Goal: Entertainment & Leisure: Browse casually

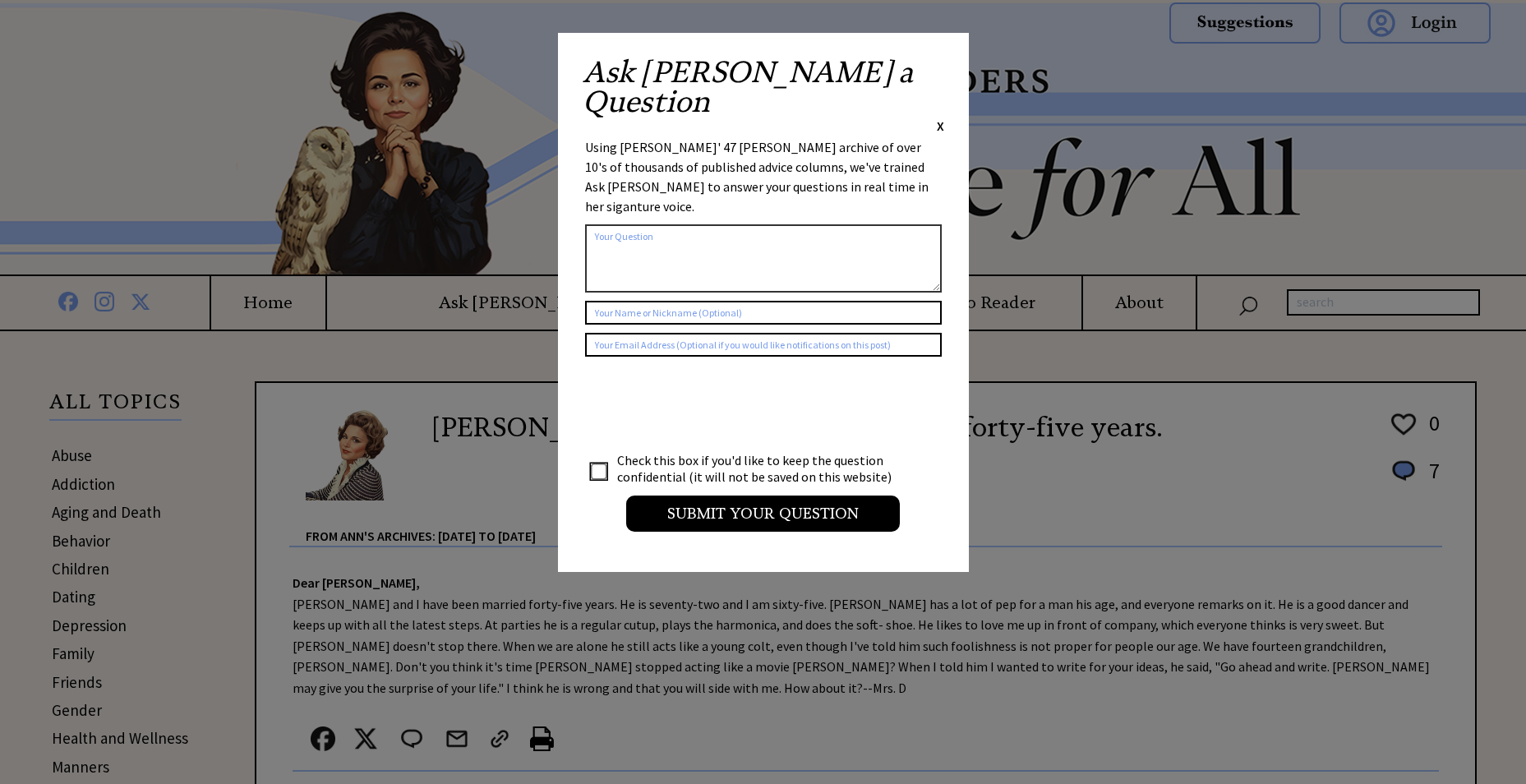
click at [939, 117] on span "X" at bounding box center [940, 125] width 7 height 16
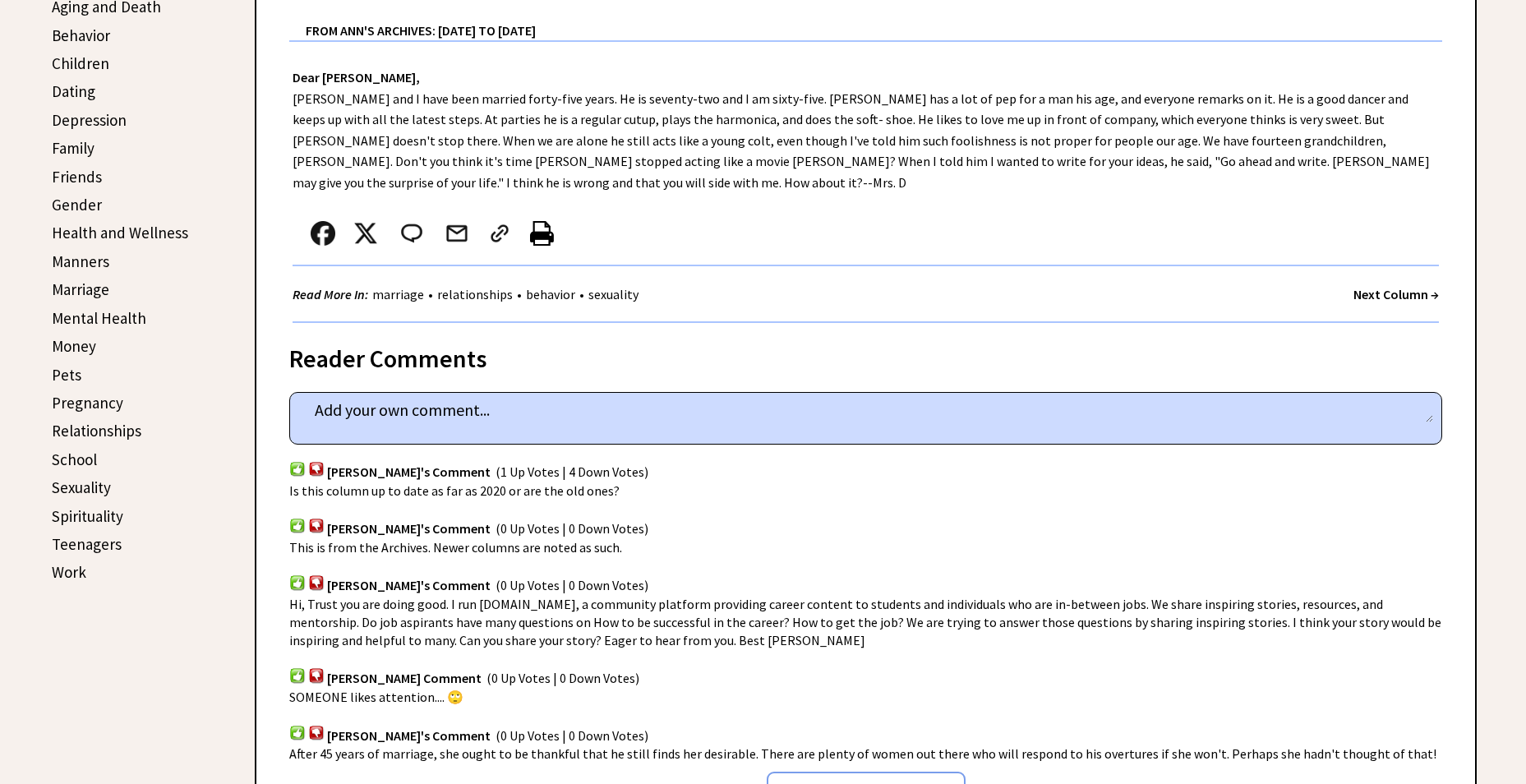
scroll to position [411, 0]
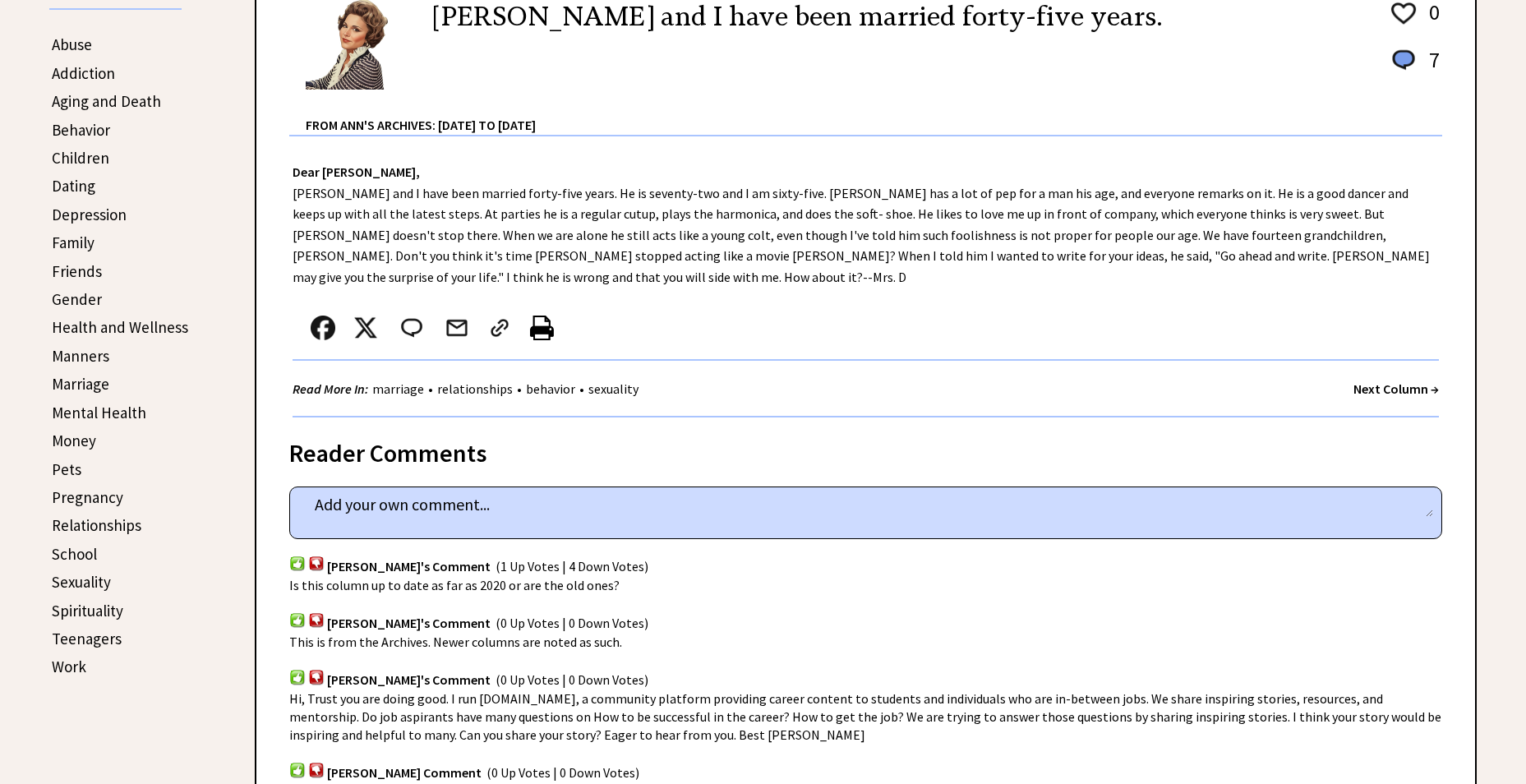
click at [1378, 380] on strong "Next Column →" at bounding box center [1395, 388] width 85 height 16
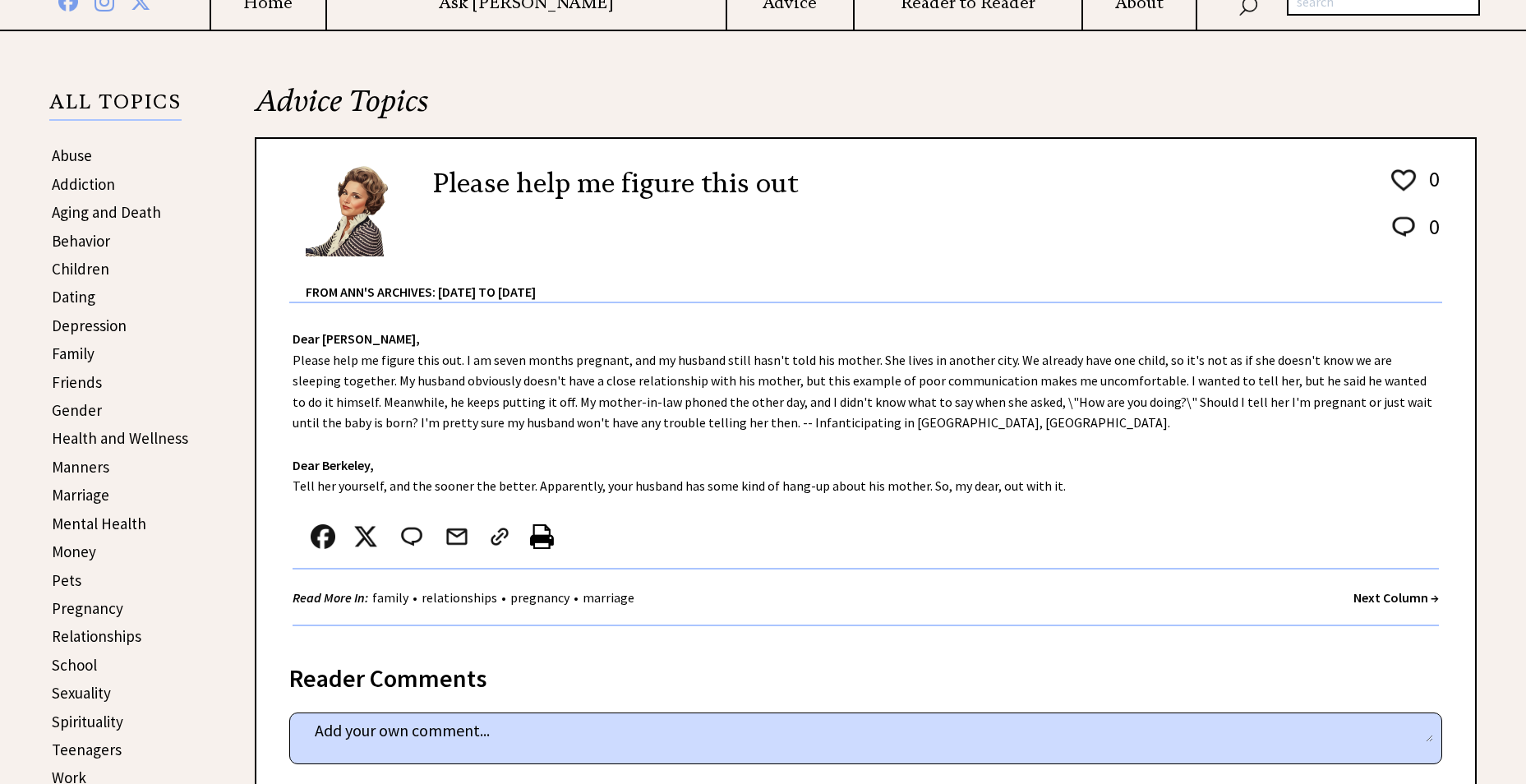
scroll to position [329, 0]
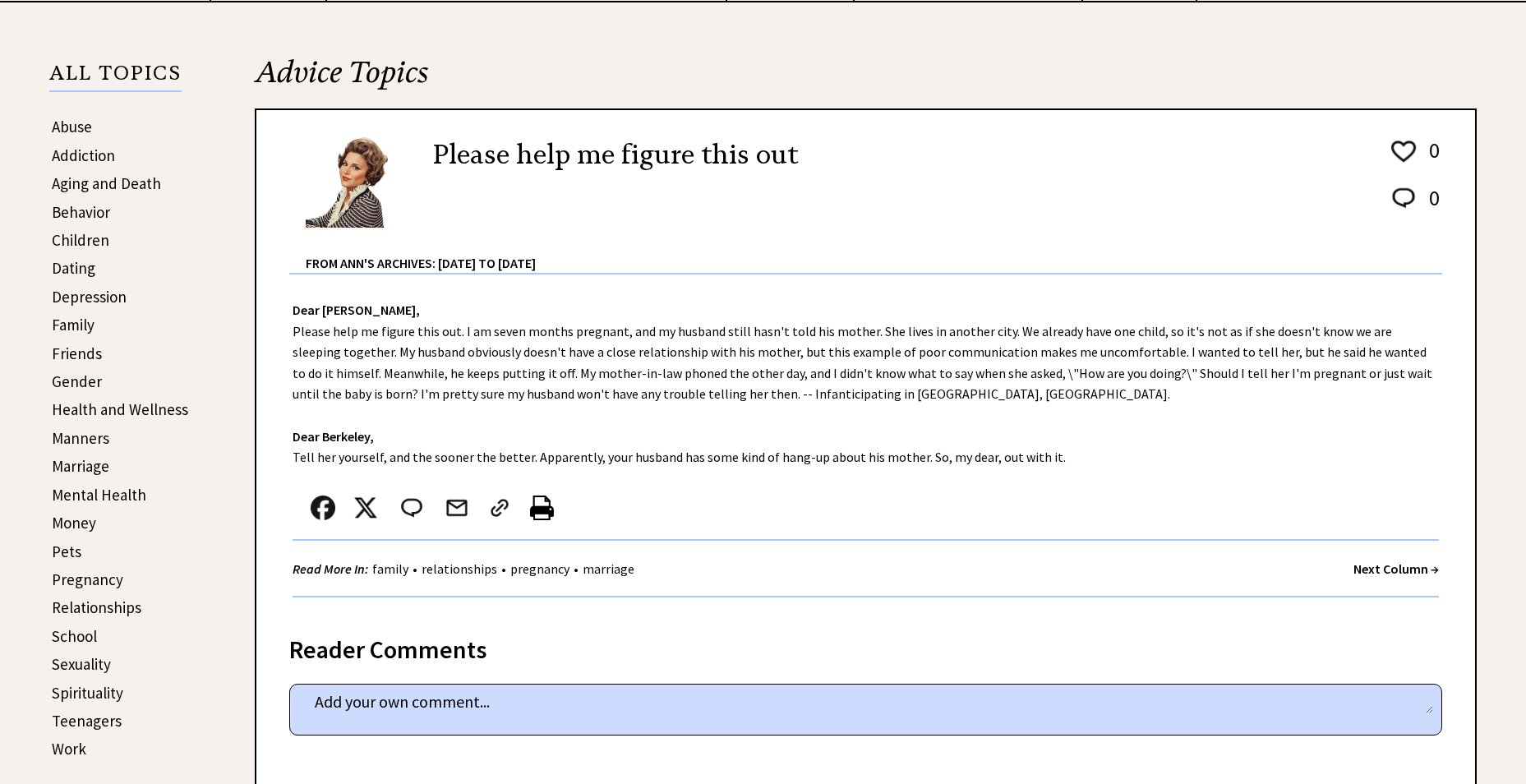
click at [1394, 572] on strong "Next Column →" at bounding box center [1395, 568] width 85 height 16
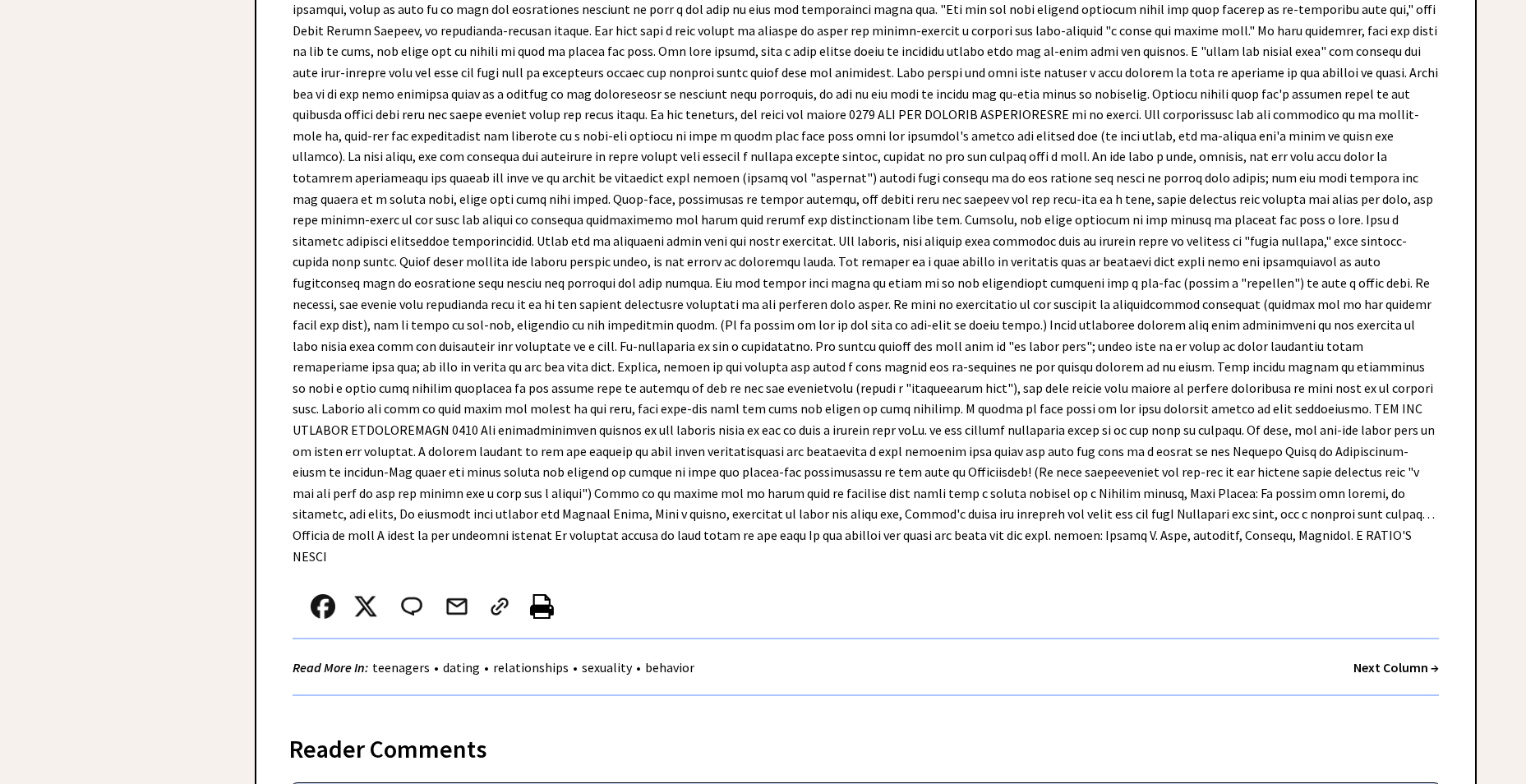
scroll to position [4848, 0]
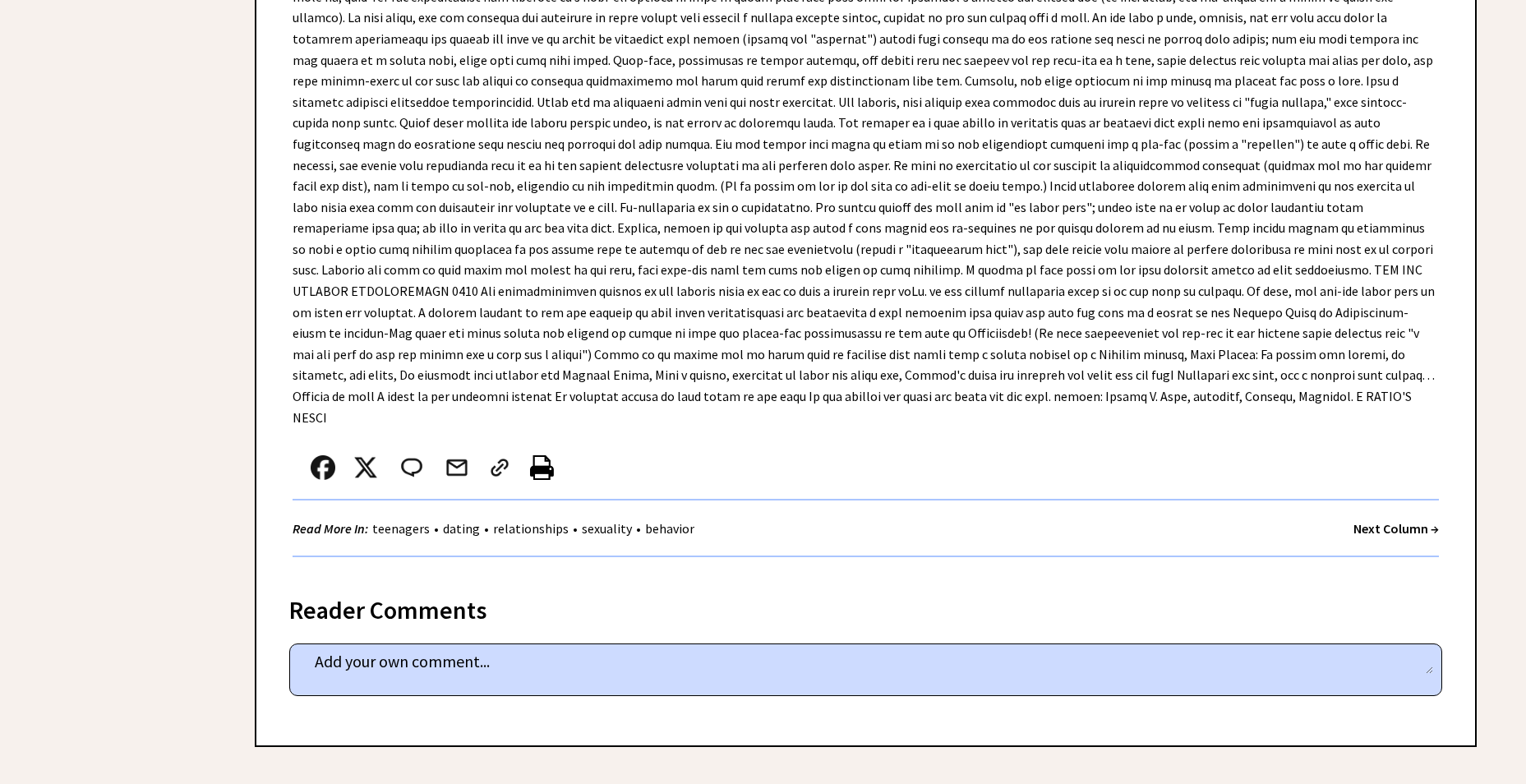
click at [1401, 520] on strong "Next Column →" at bounding box center [1395, 528] width 85 height 16
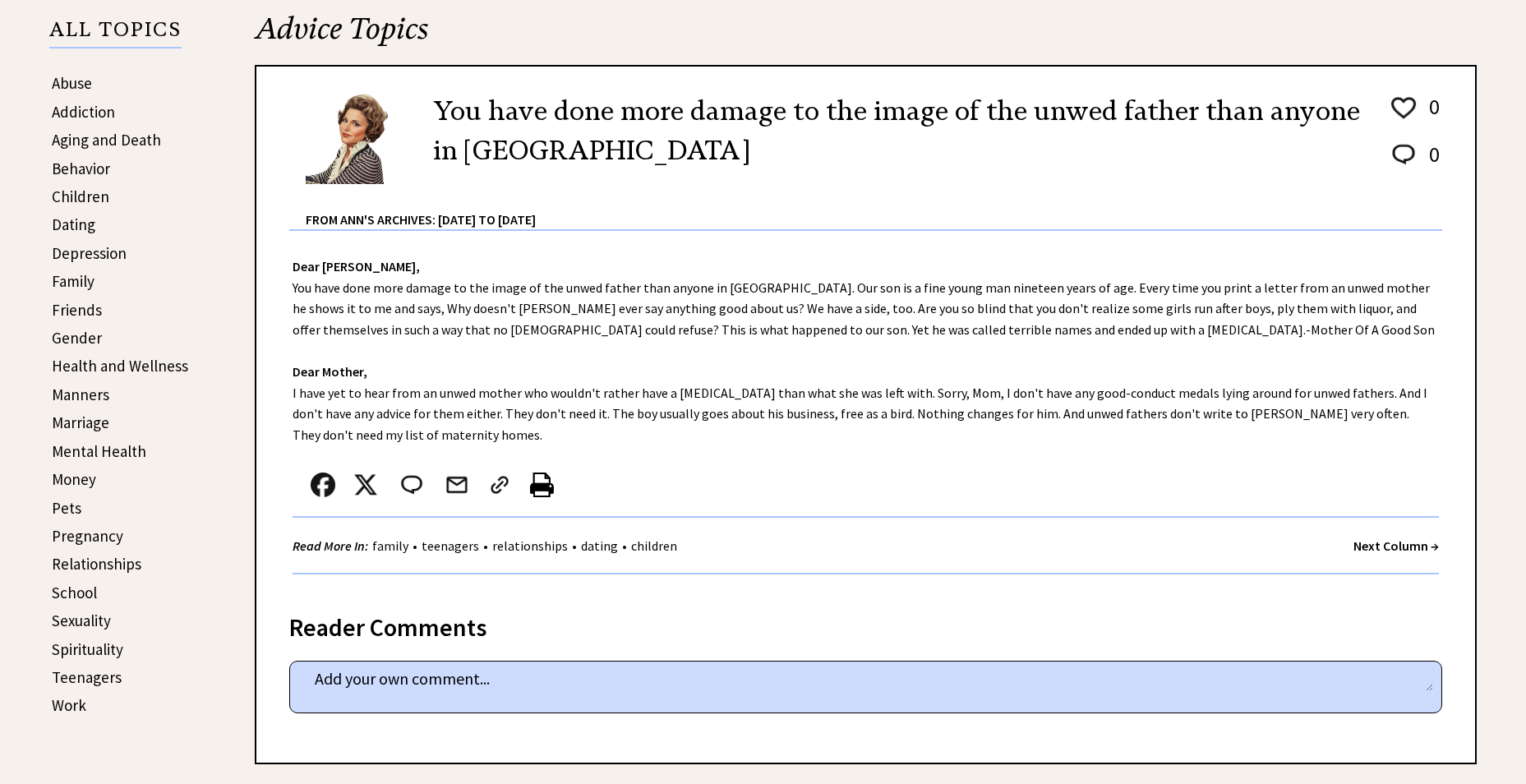
scroll to position [411, 0]
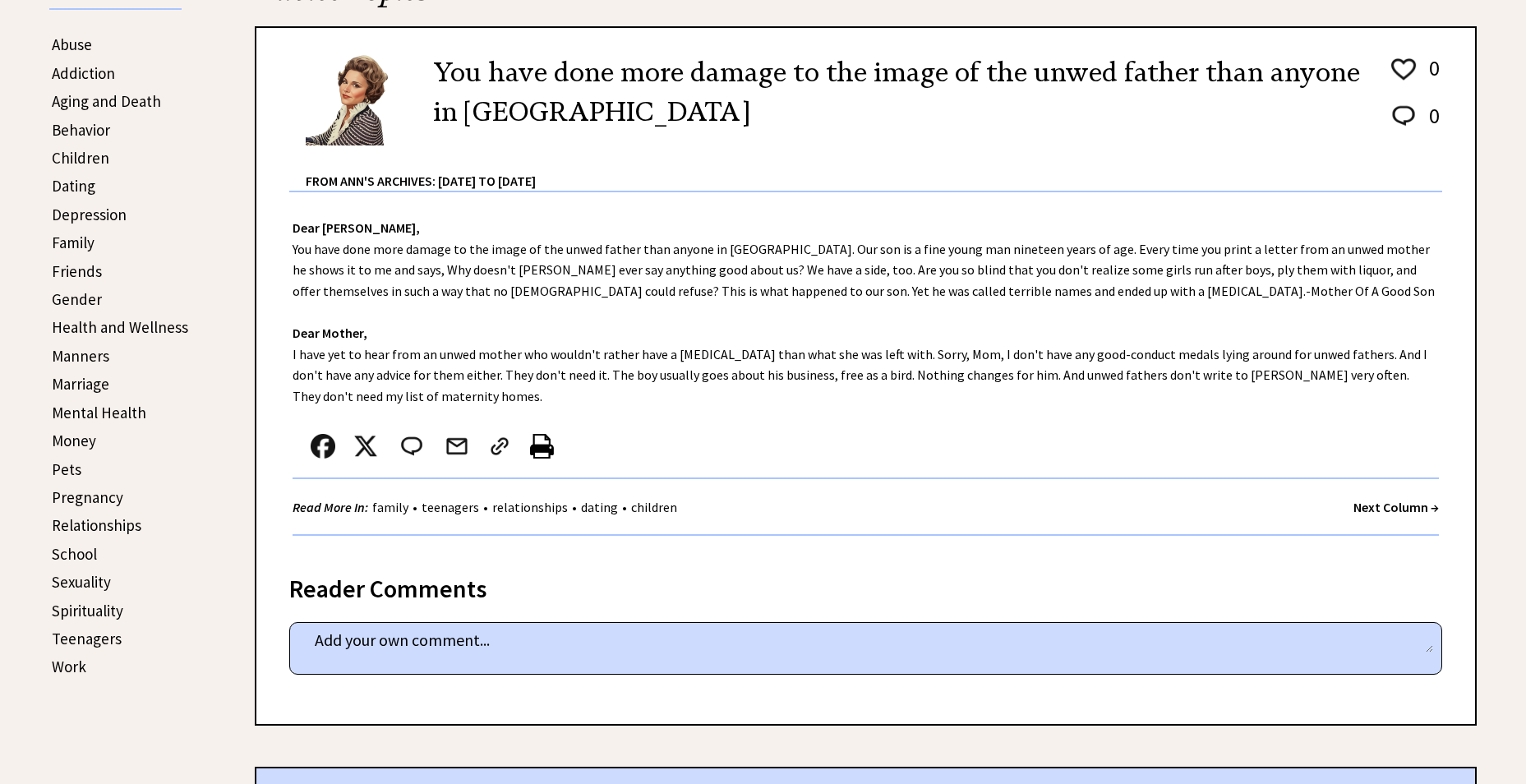
click at [1394, 510] on strong "Next Column →" at bounding box center [1395, 507] width 85 height 16
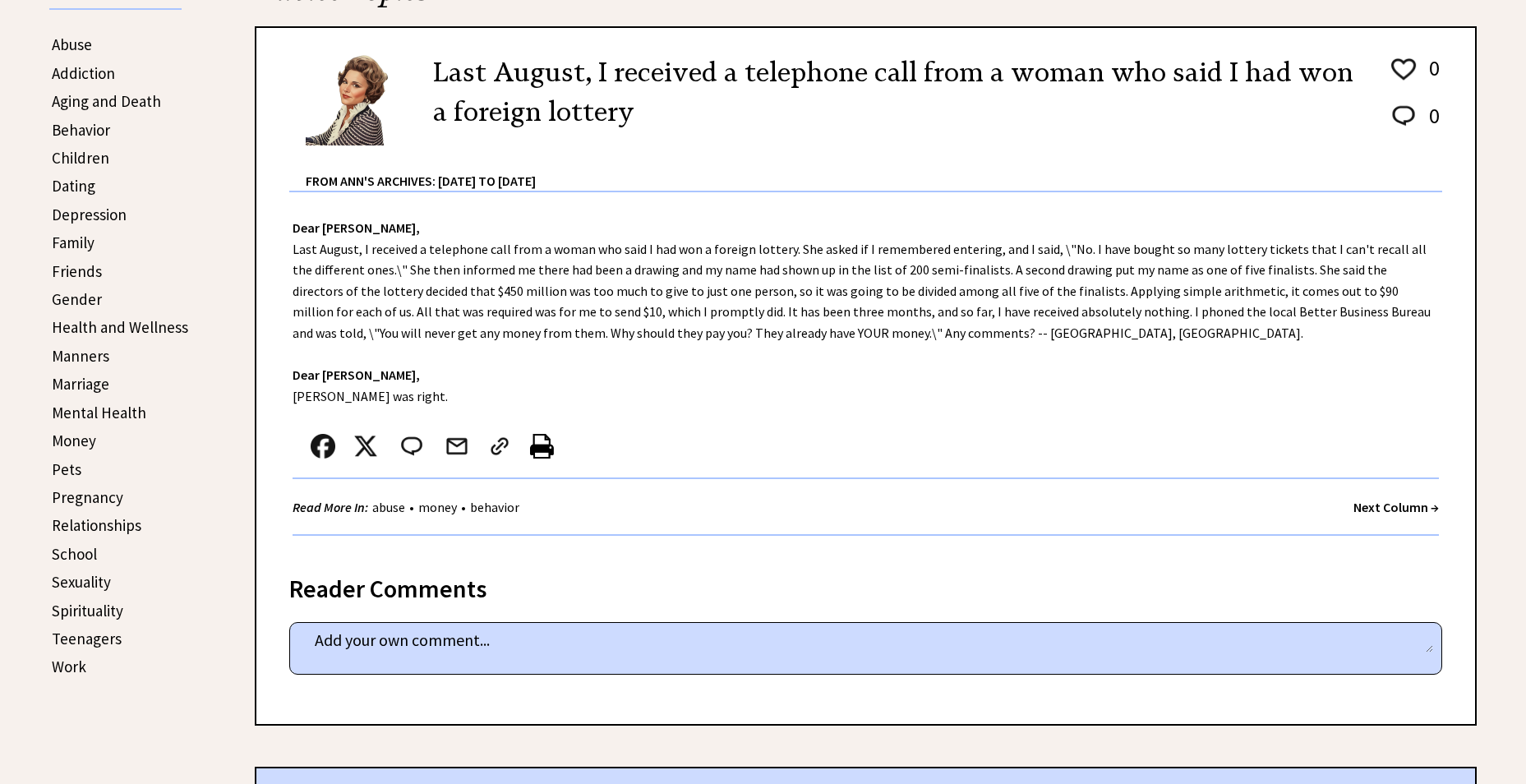
scroll to position [493, 0]
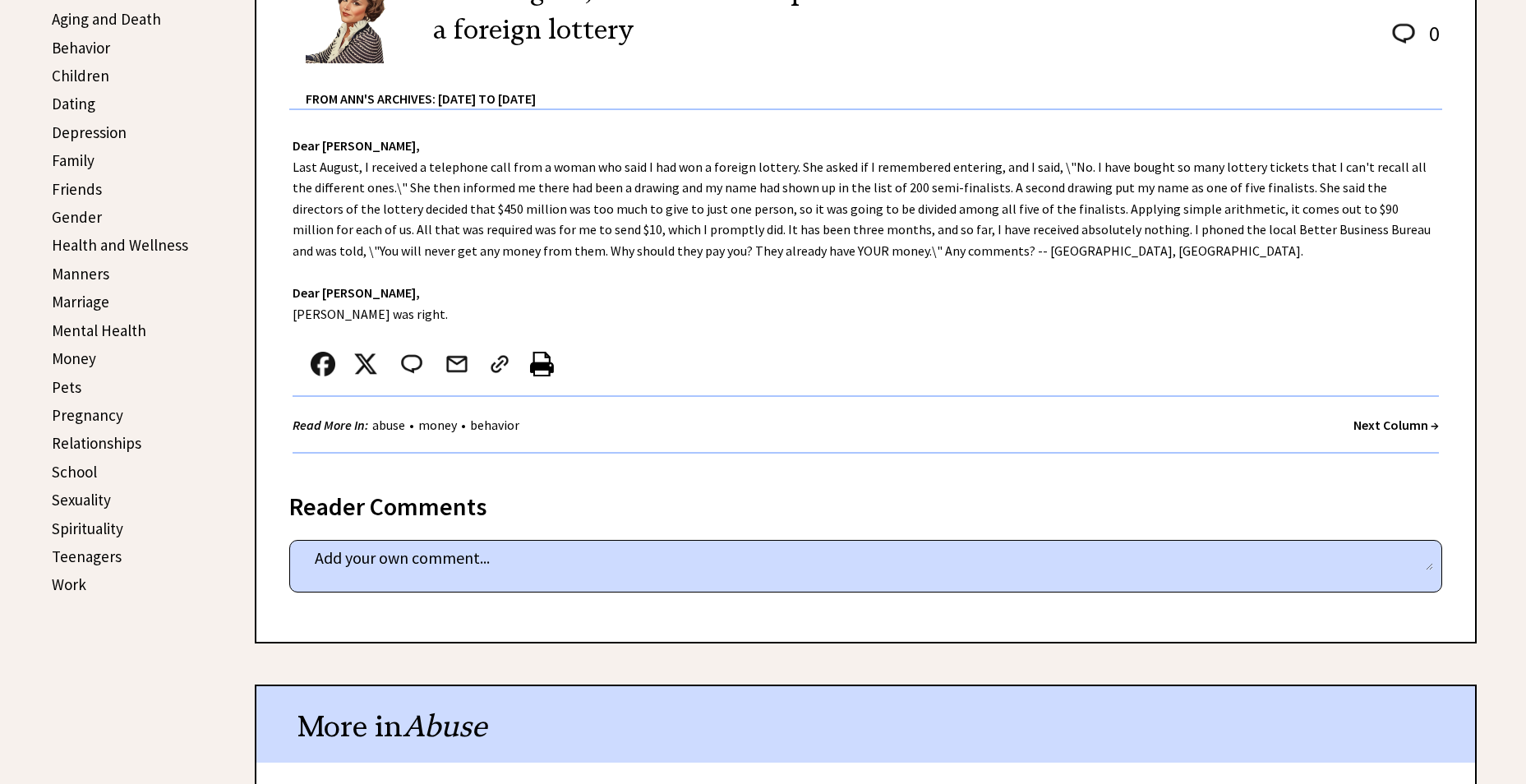
click at [1391, 425] on strong "Next Column →" at bounding box center [1395, 425] width 85 height 16
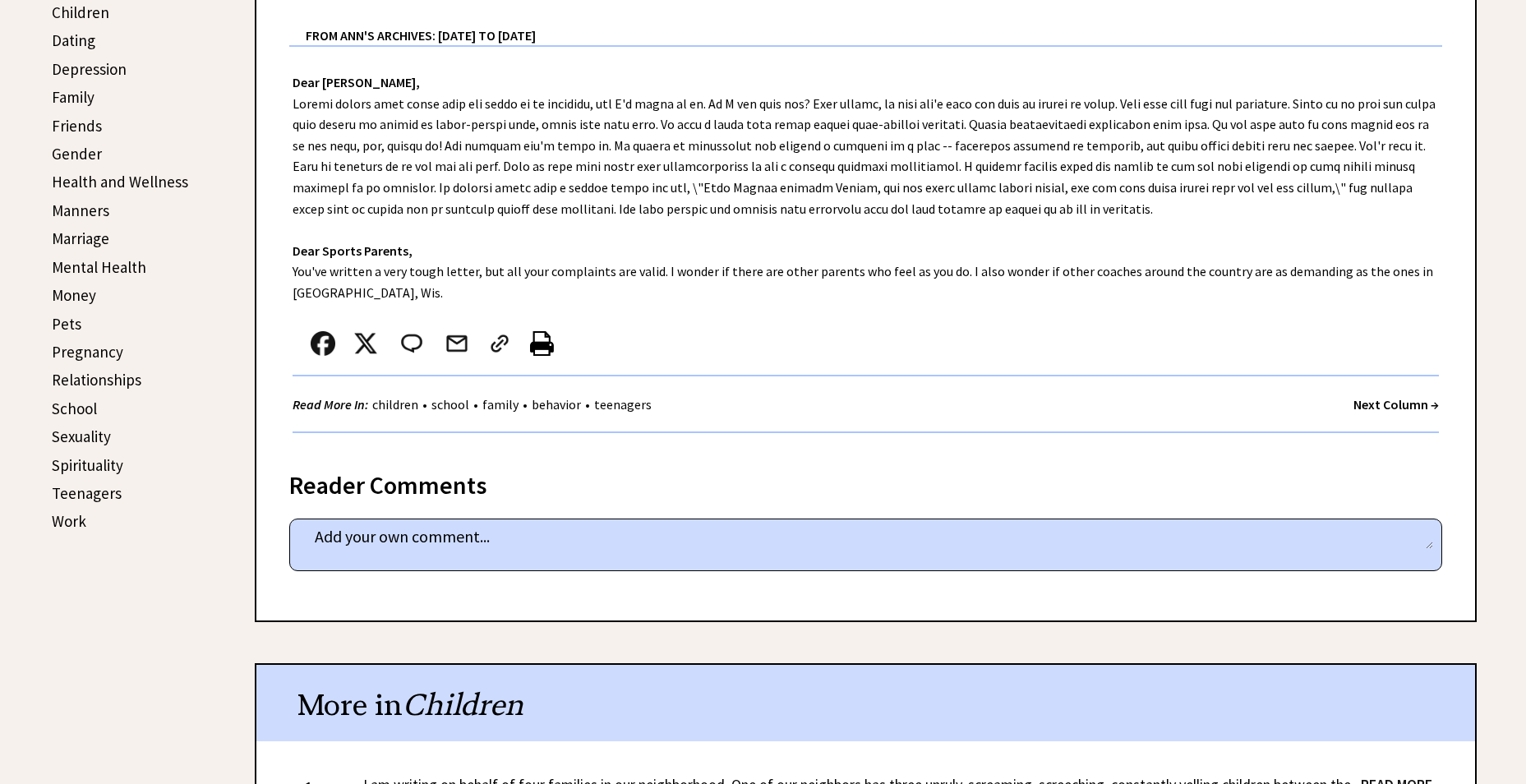
scroll to position [575, 0]
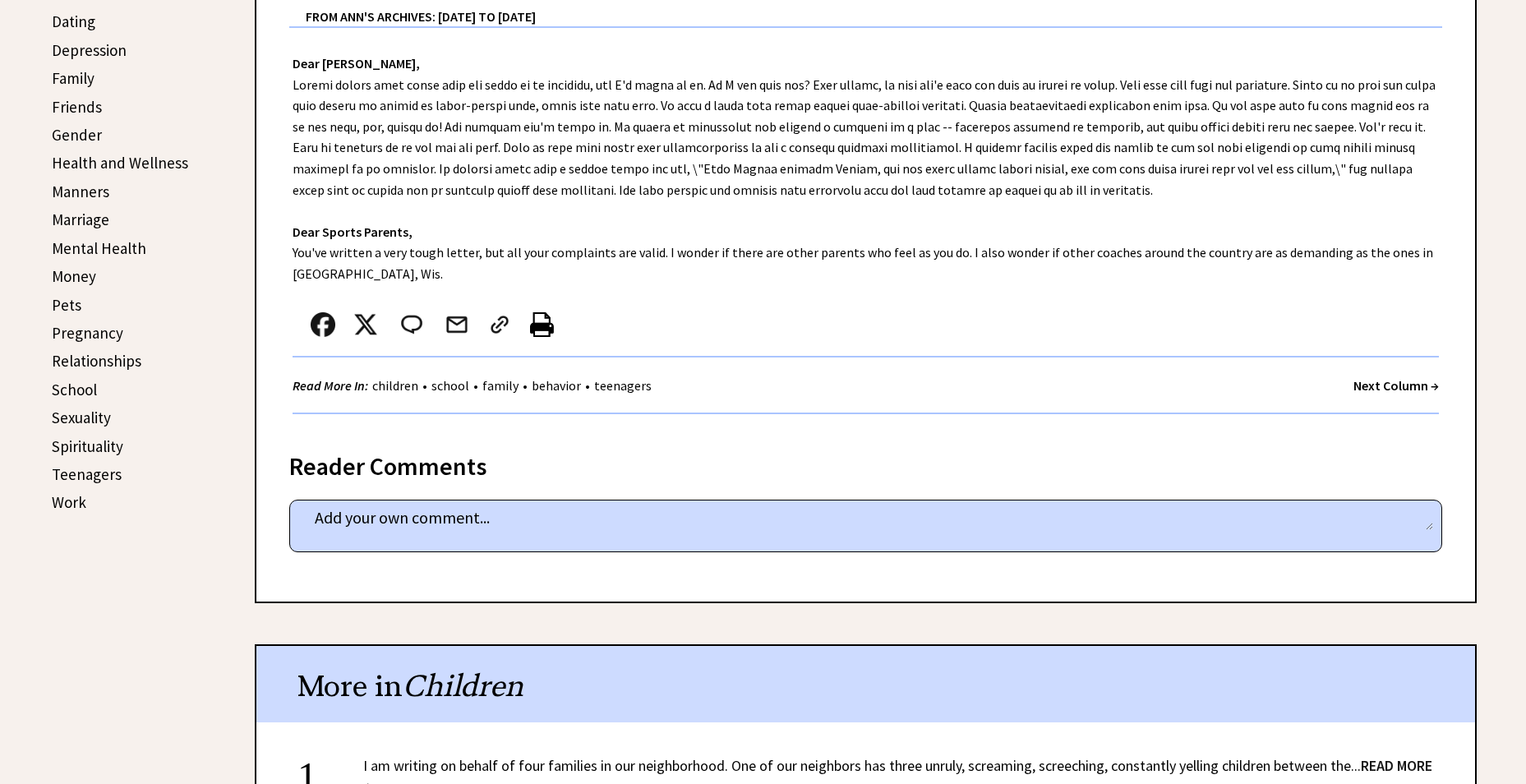
click at [1403, 386] on strong "Next Column →" at bounding box center [1395, 385] width 85 height 16
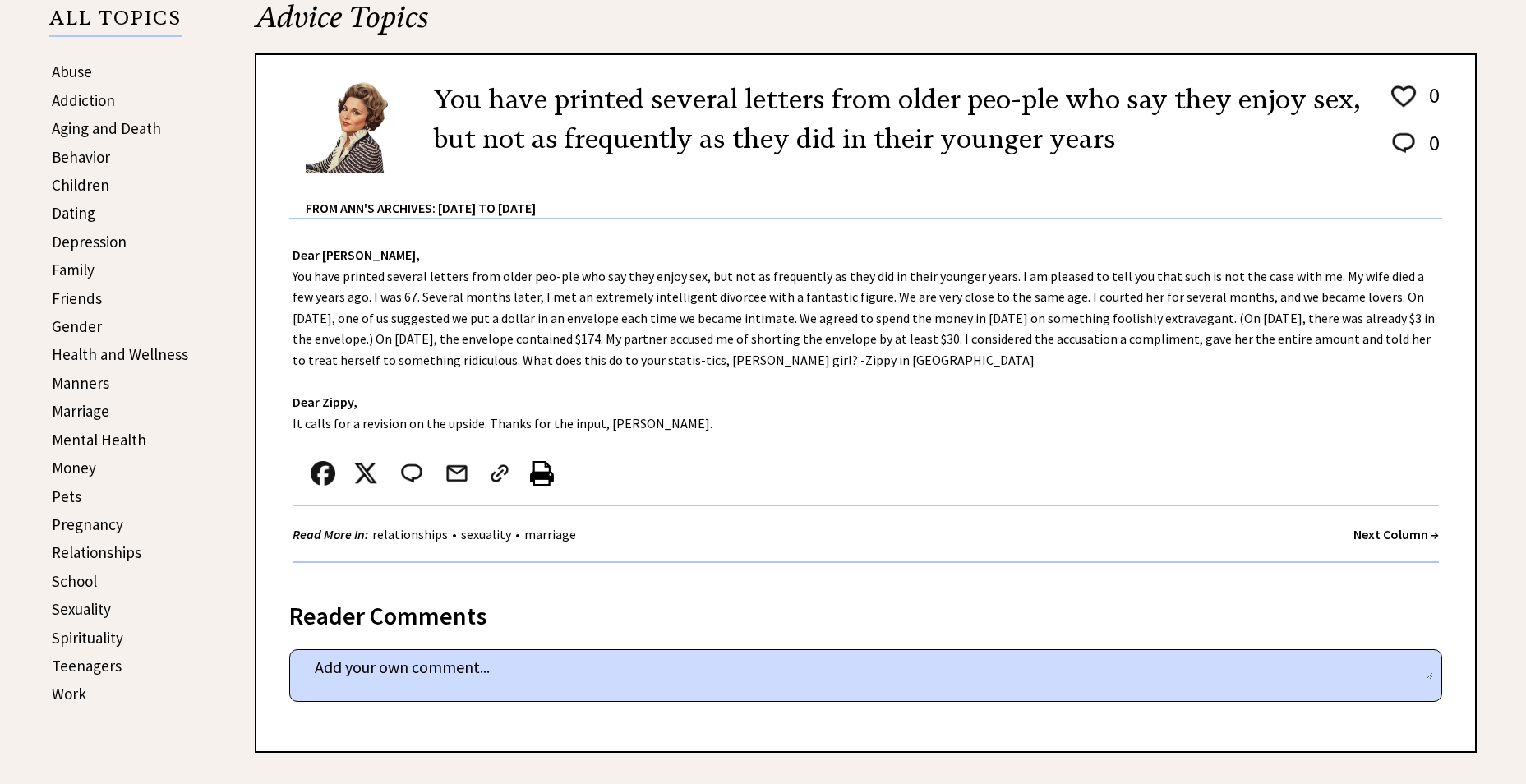
scroll to position [411, 0]
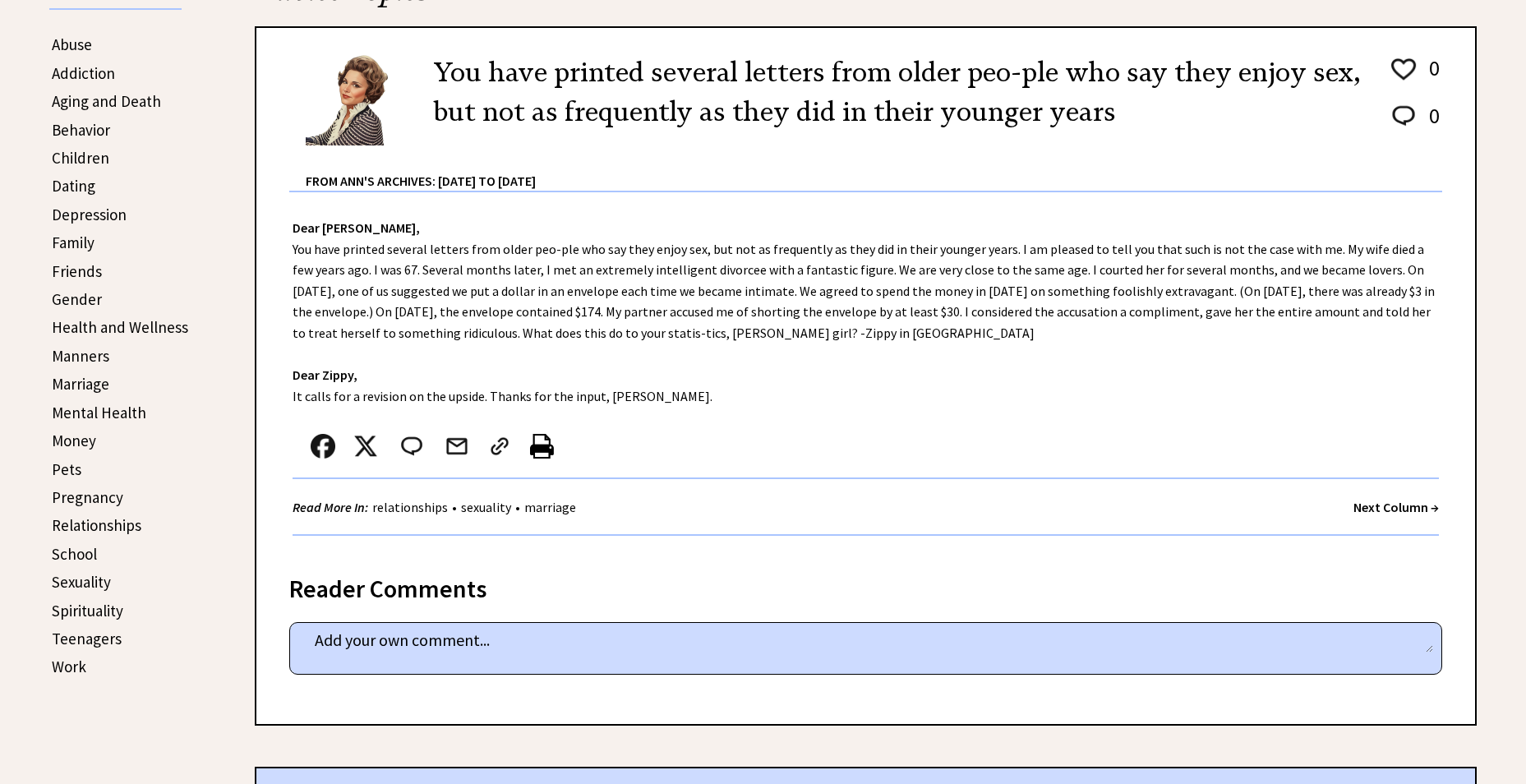
click at [1408, 510] on strong "Next Column →" at bounding box center [1395, 507] width 85 height 16
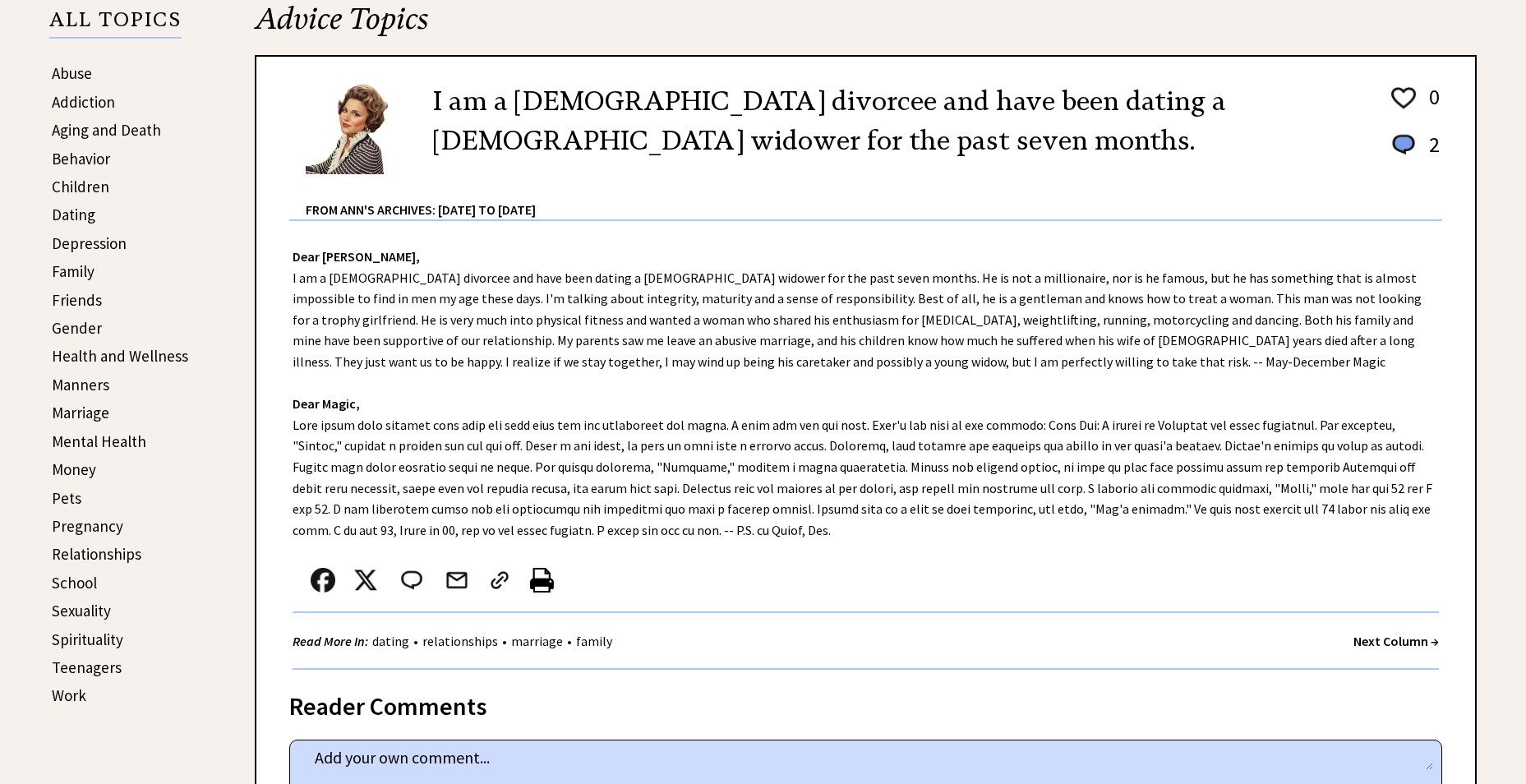
scroll to position [411, 0]
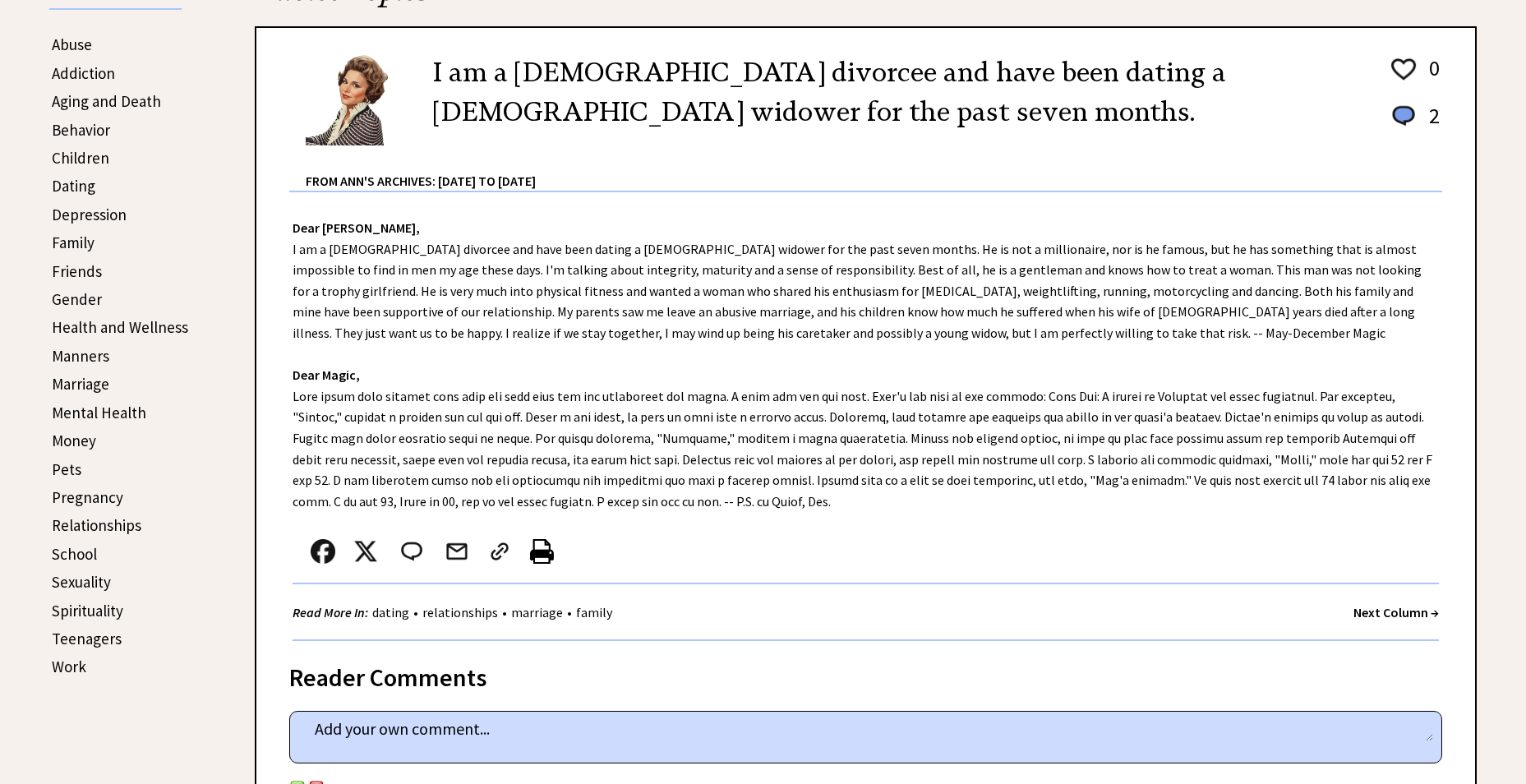
click at [1394, 610] on strong "Next Column →" at bounding box center [1395, 612] width 85 height 16
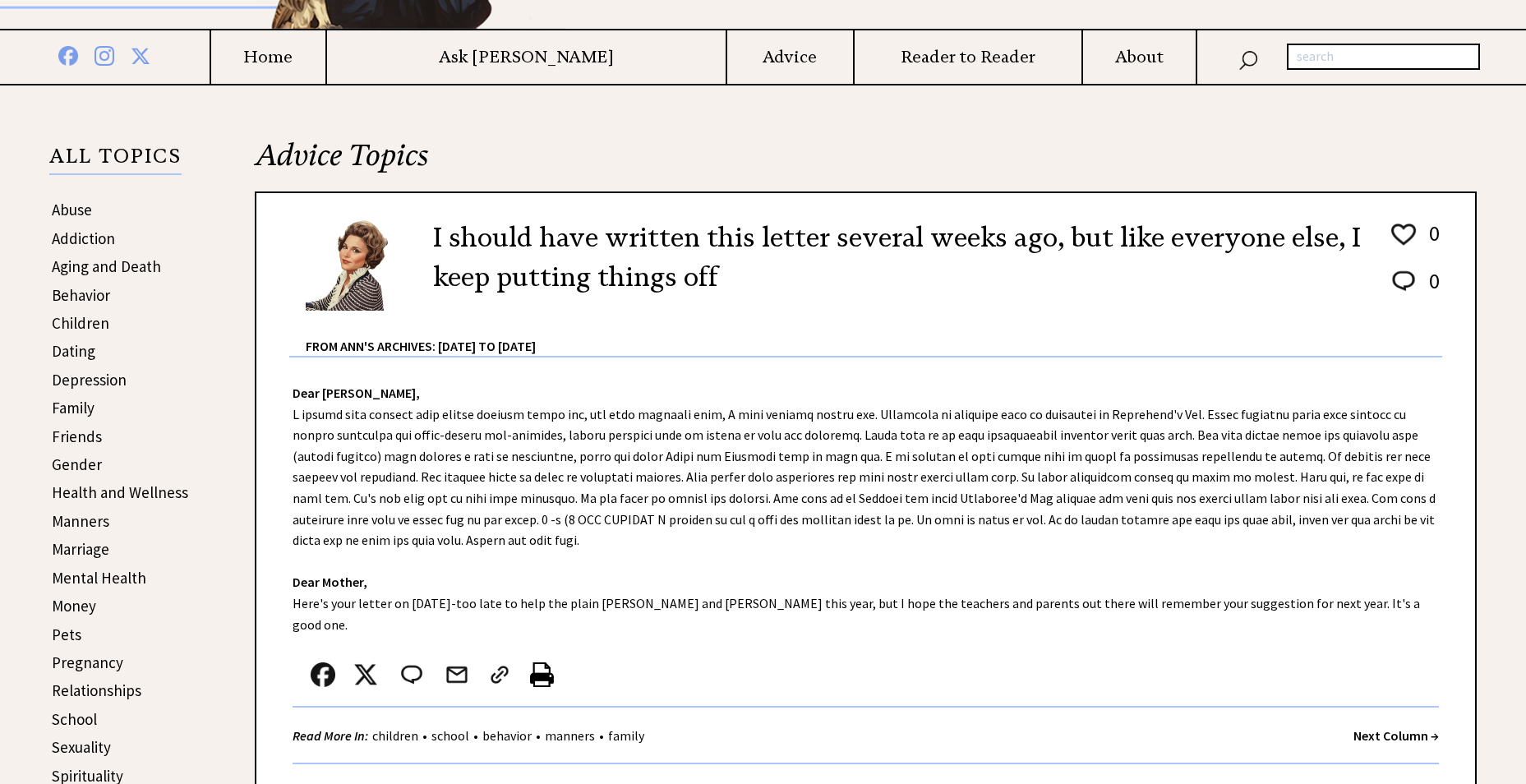
scroll to position [246, 0]
click at [1403, 726] on strong "Next Column →" at bounding box center [1395, 734] width 85 height 16
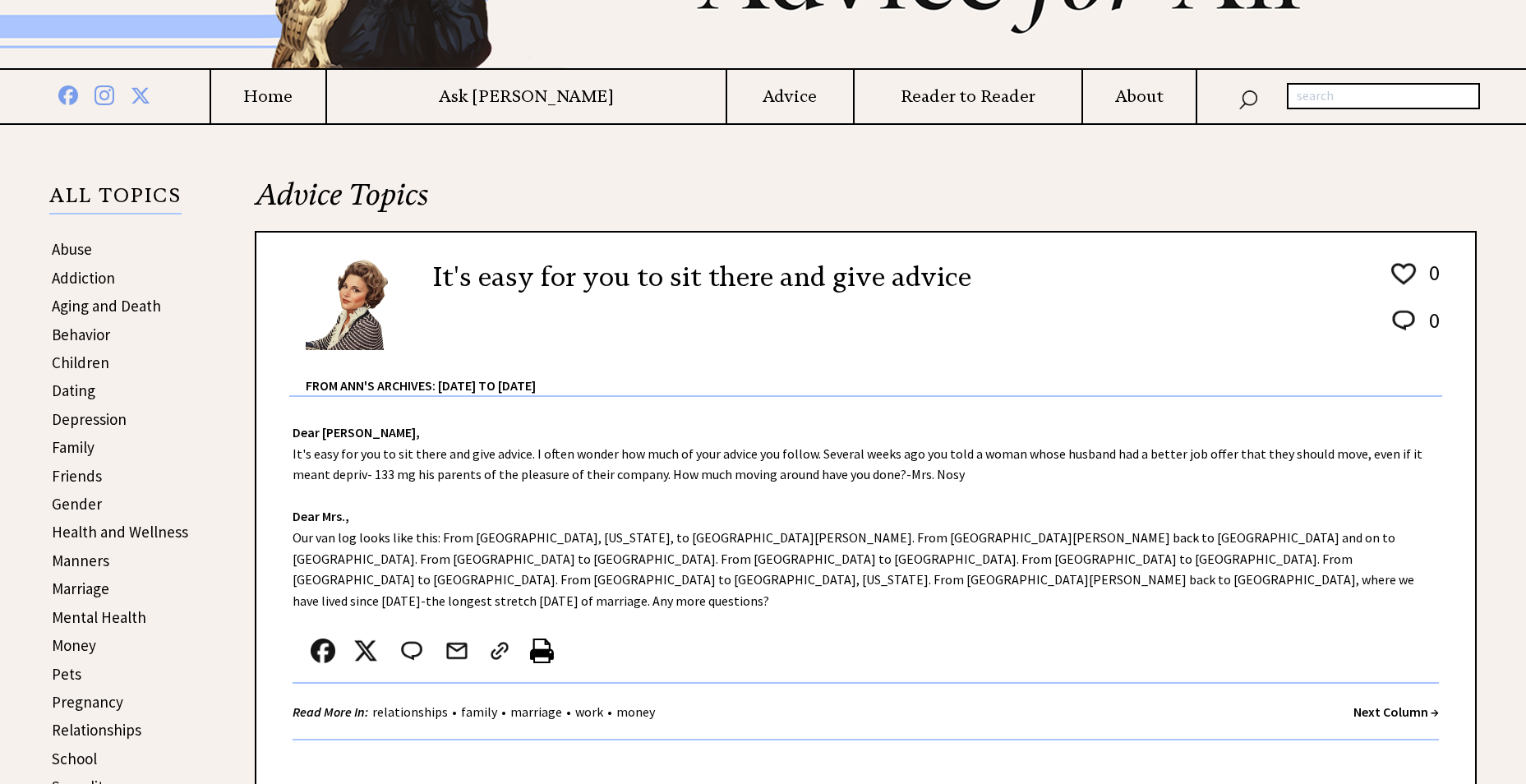
scroll to position [246, 0]
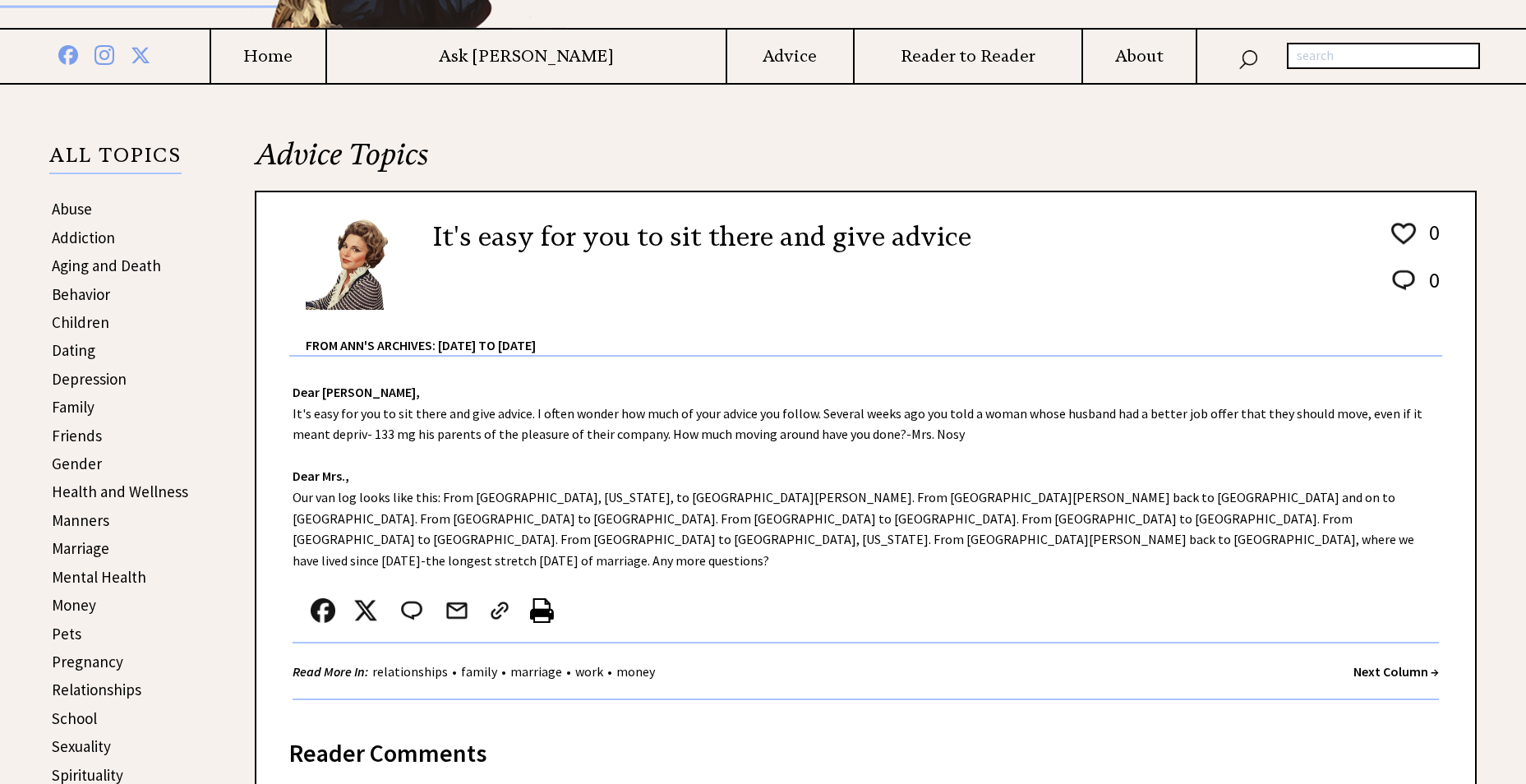
click at [1420, 663] on strong "Next Column →" at bounding box center [1395, 671] width 85 height 16
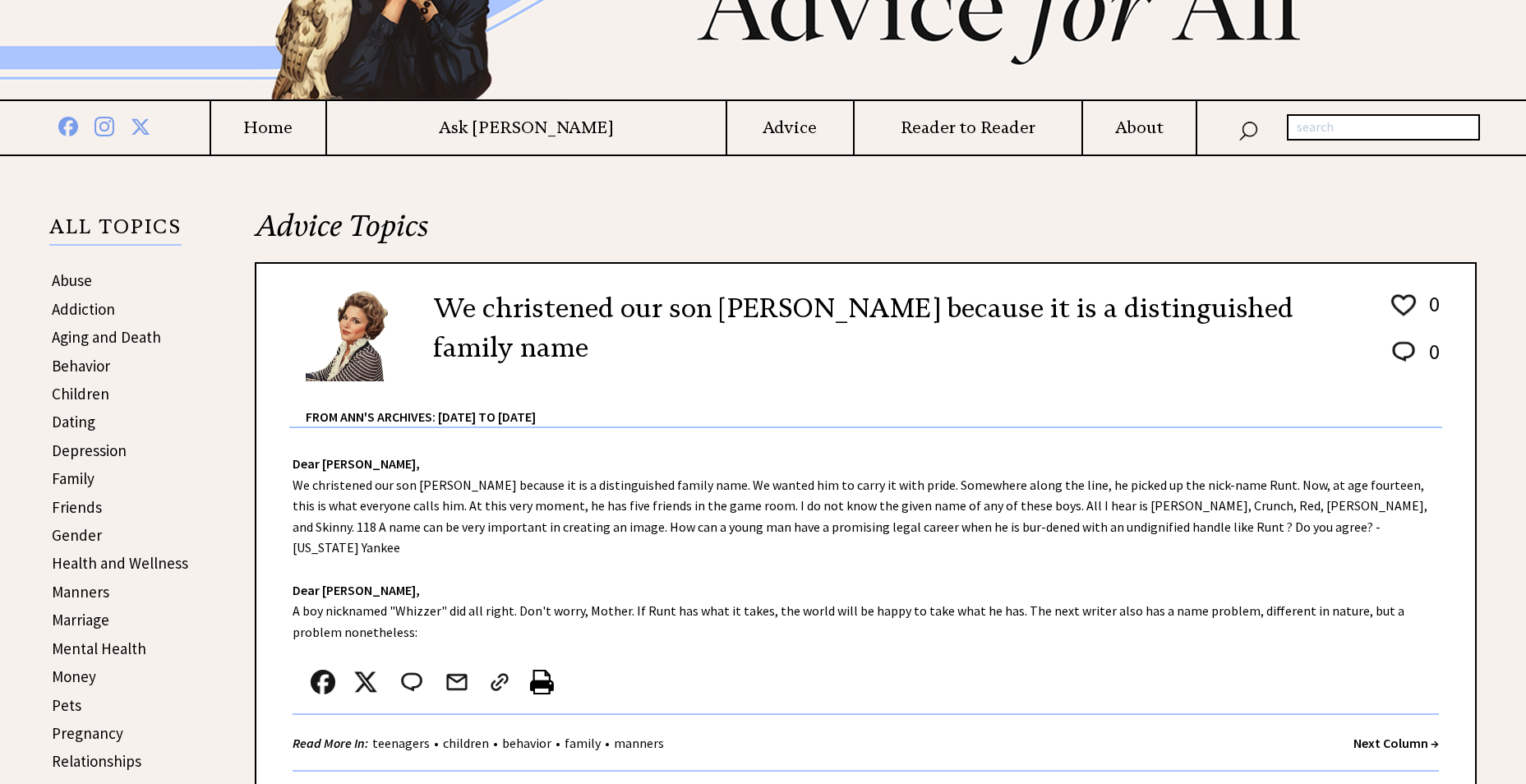
scroll to position [246, 0]
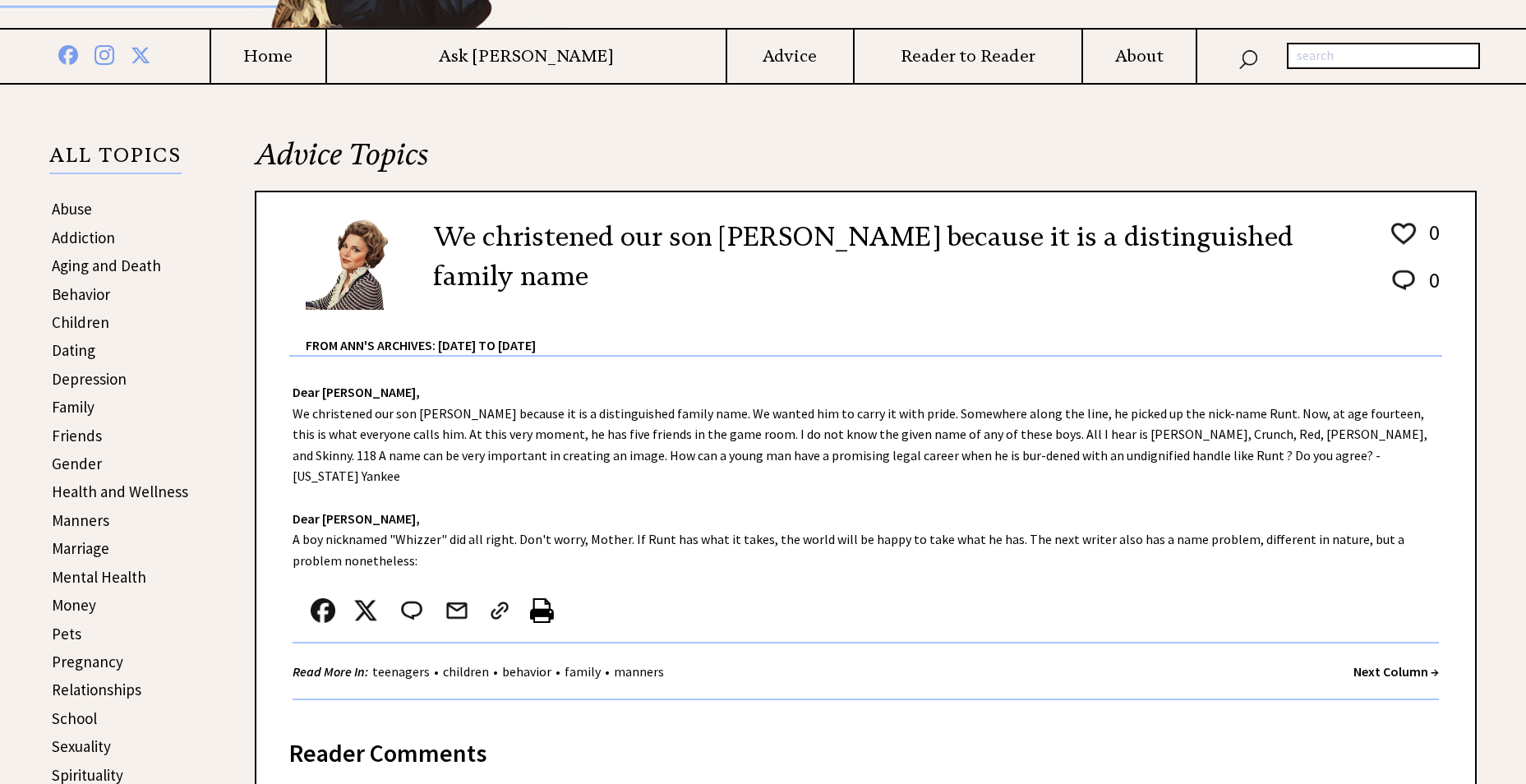
click at [1426, 663] on strong "Next Column →" at bounding box center [1395, 671] width 85 height 16
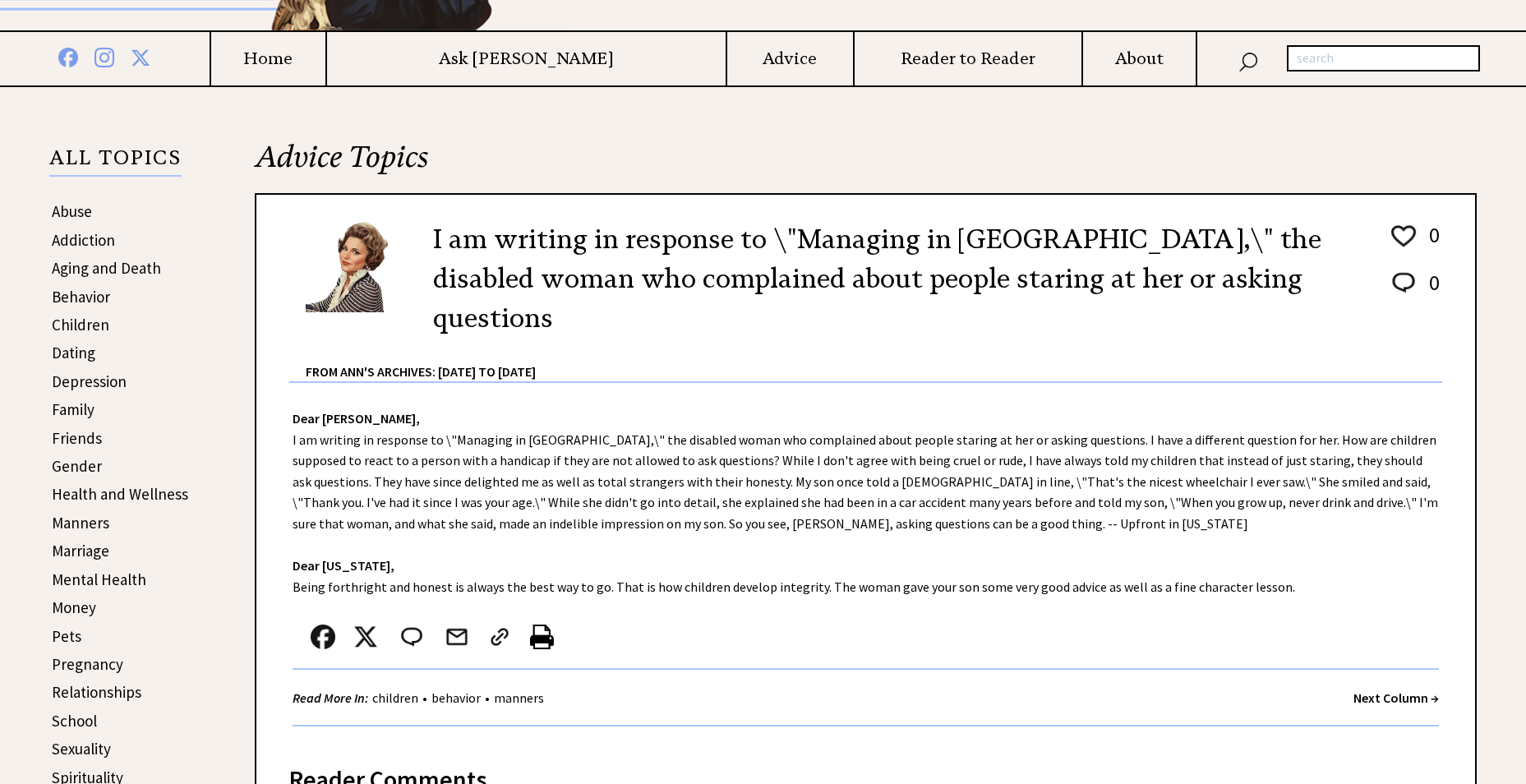
scroll to position [246, 0]
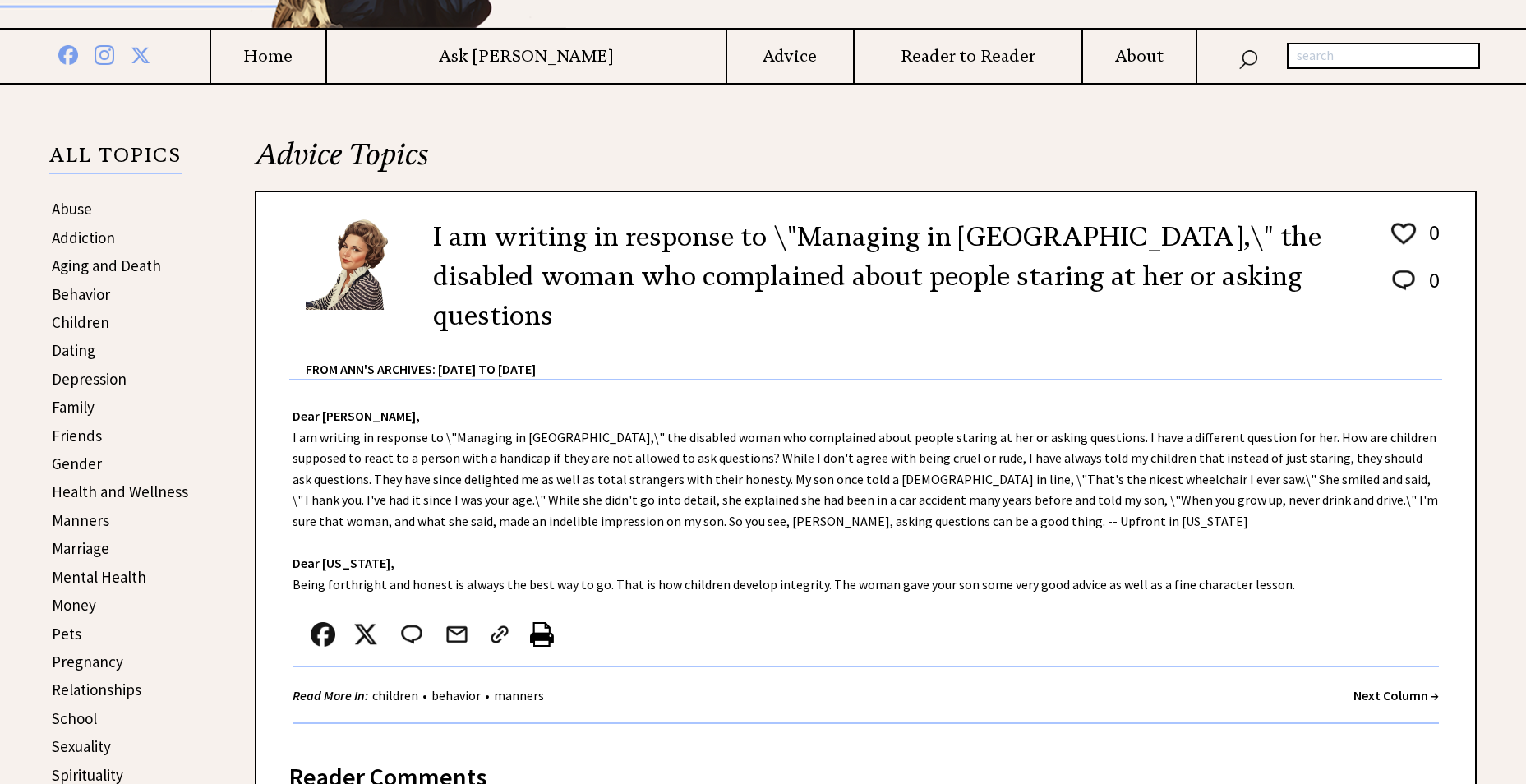
click at [1403, 687] on strong "Next Column →" at bounding box center [1395, 695] width 85 height 16
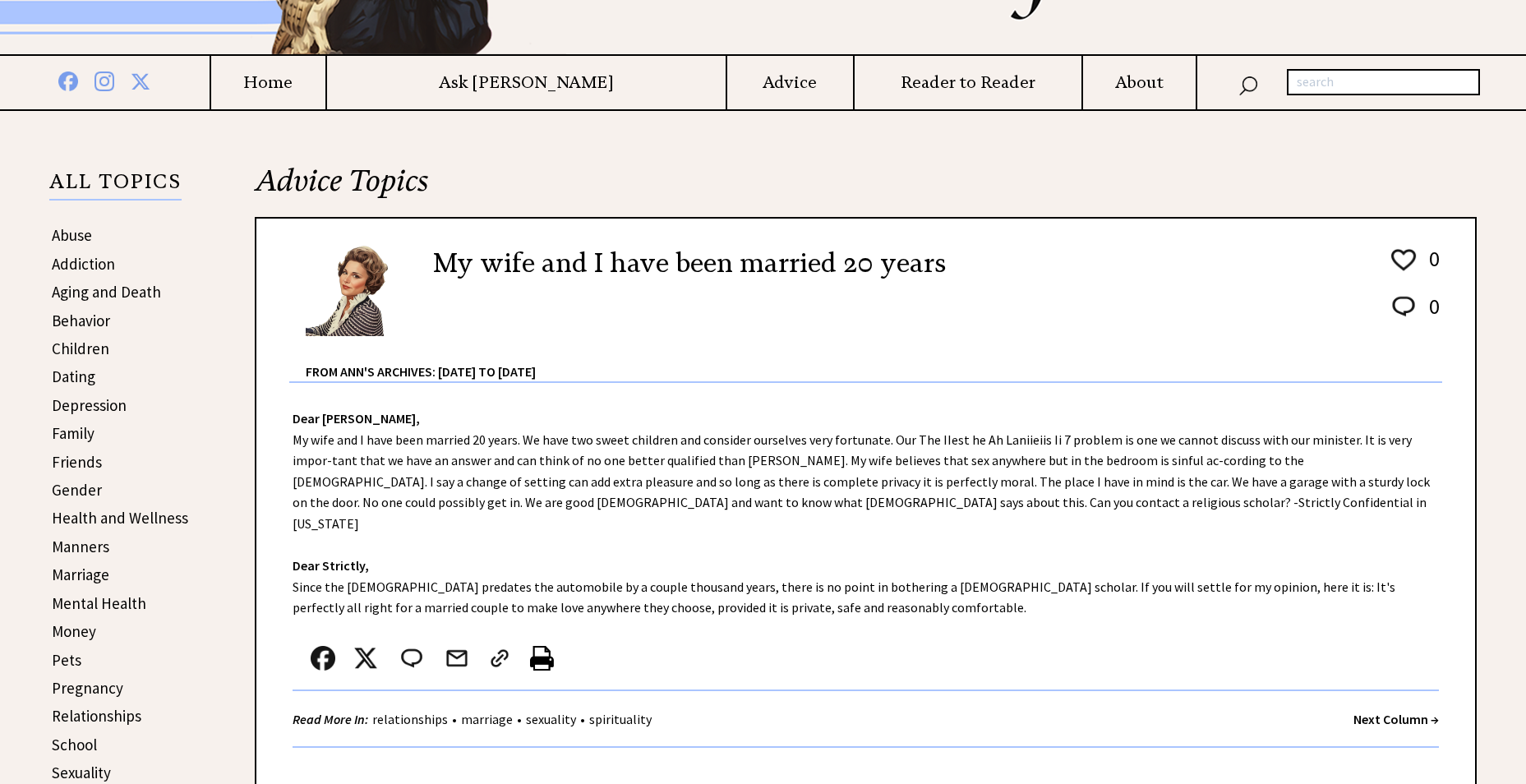
scroll to position [329, 0]
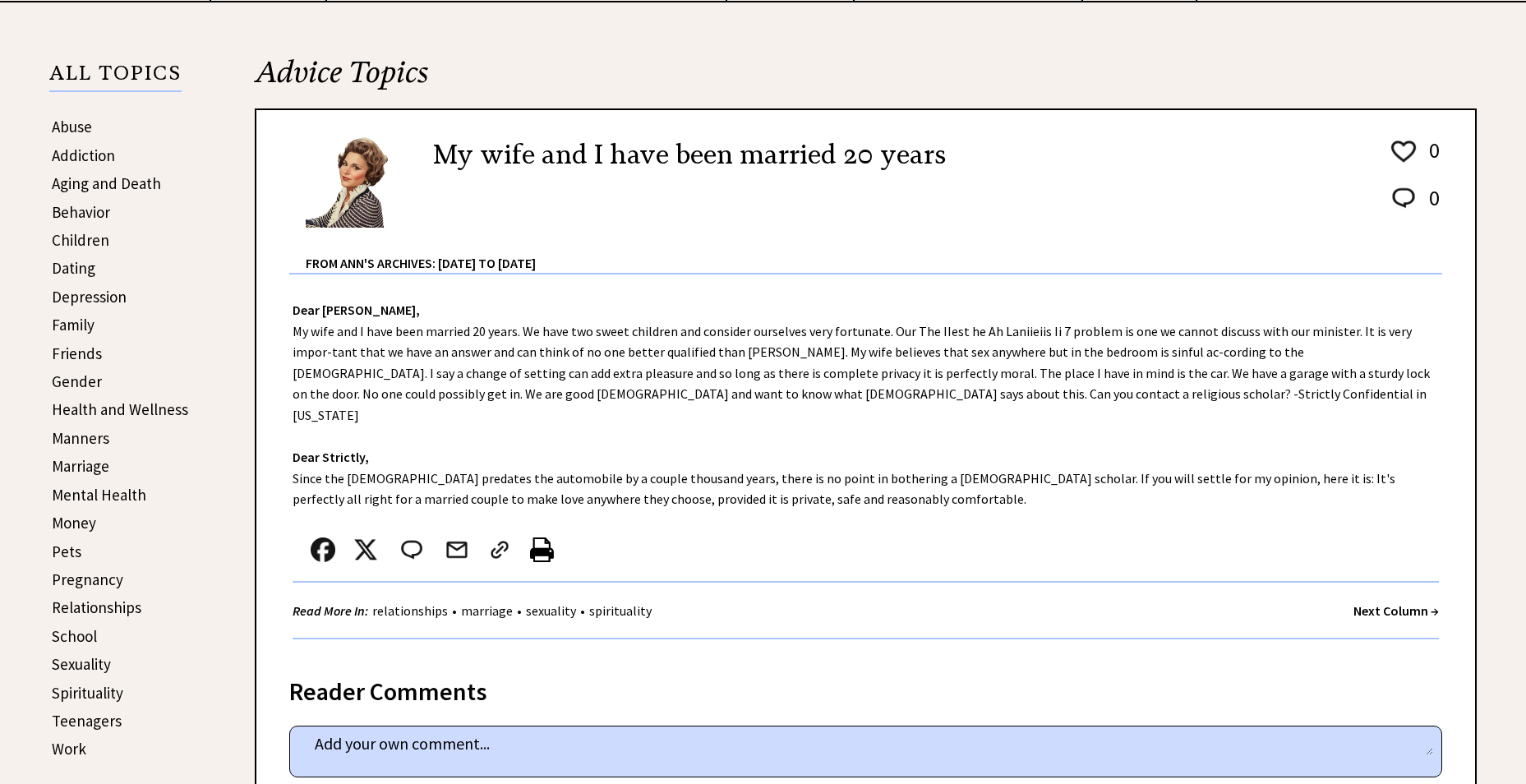
click at [1412, 602] on strong "Next Column →" at bounding box center [1395, 610] width 85 height 16
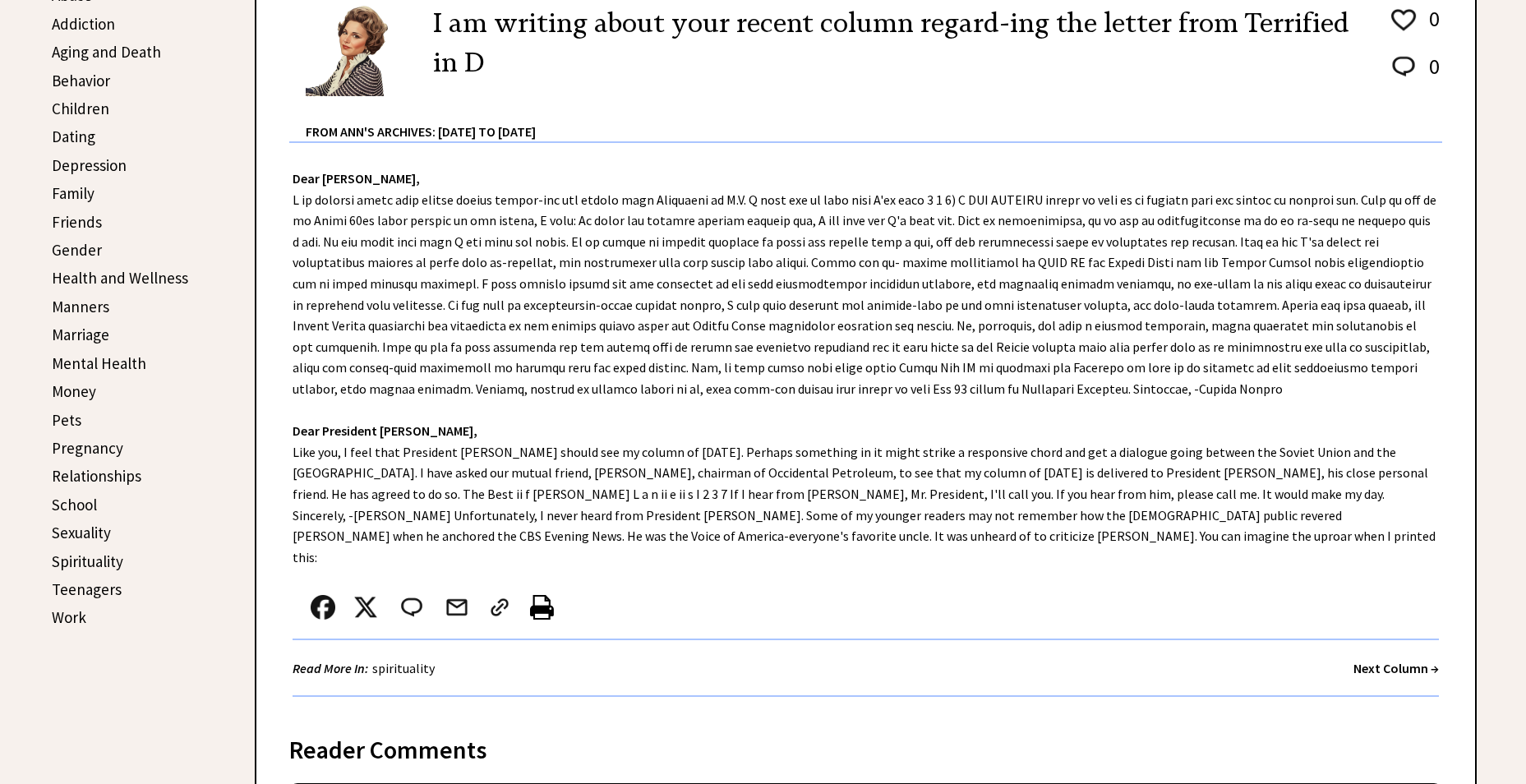
scroll to position [493, 0]
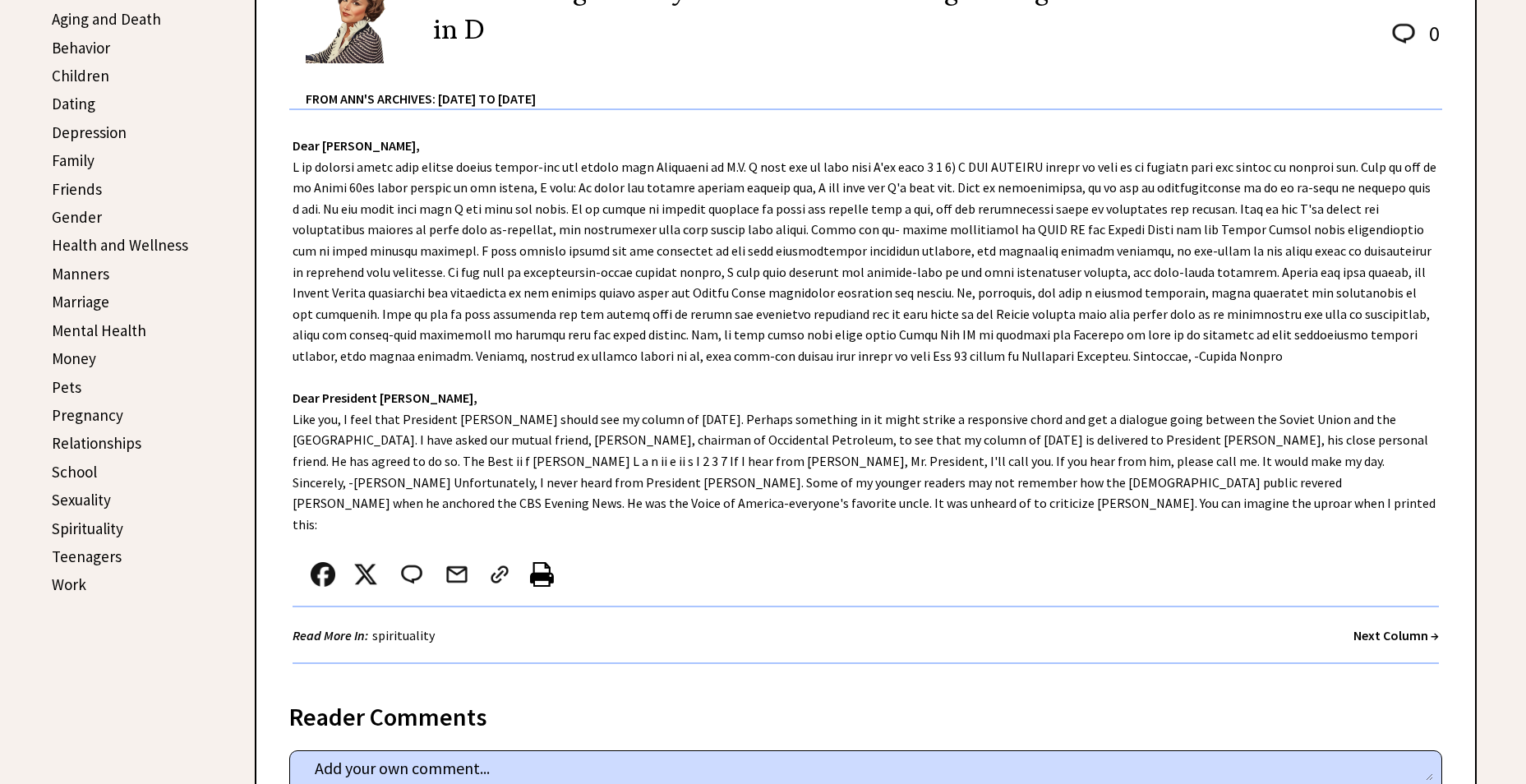
click at [1417, 627] on strong "Next Column →" at bounding box center [1395, 635] width 85 height 16
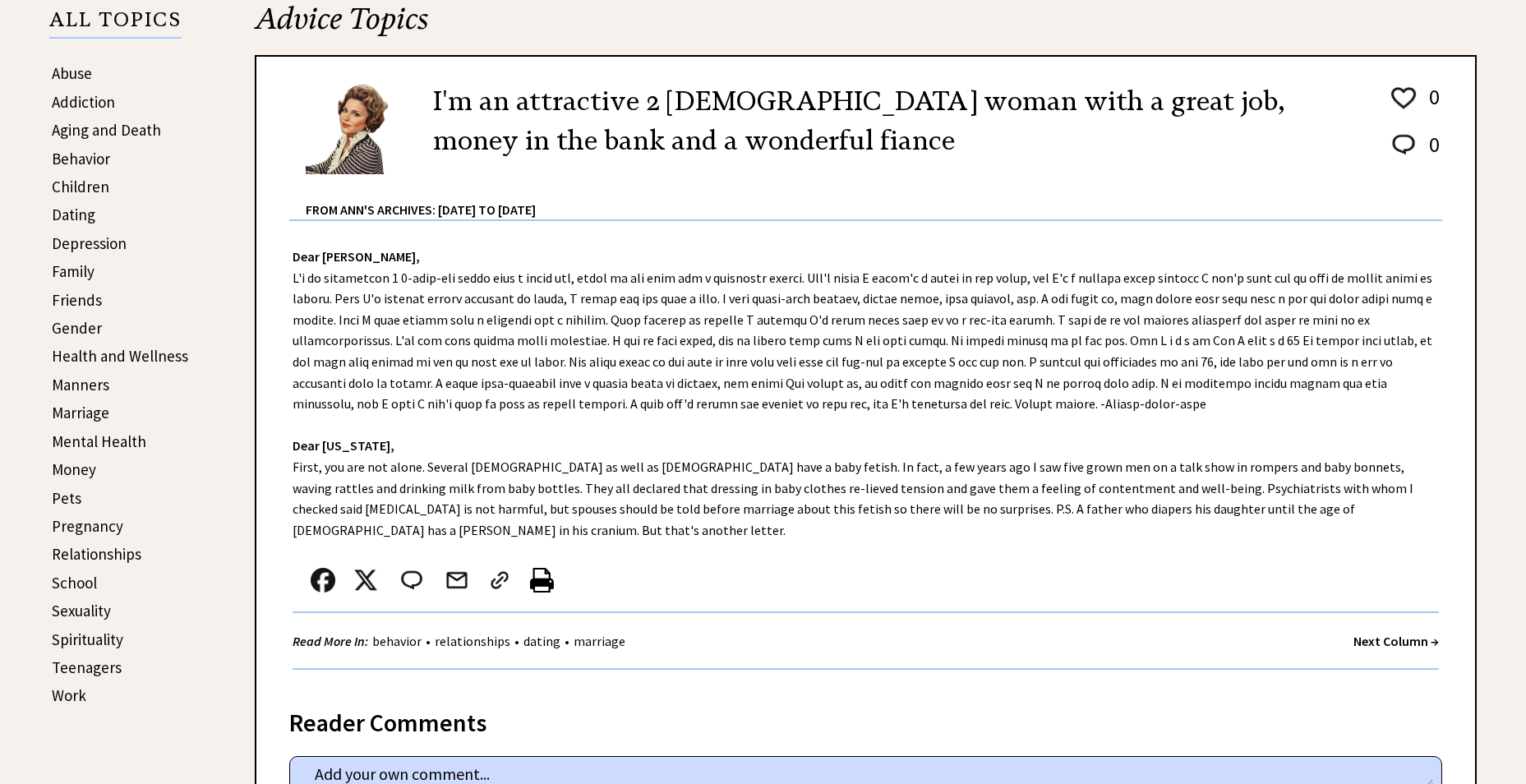
scroll to position [411, 0]
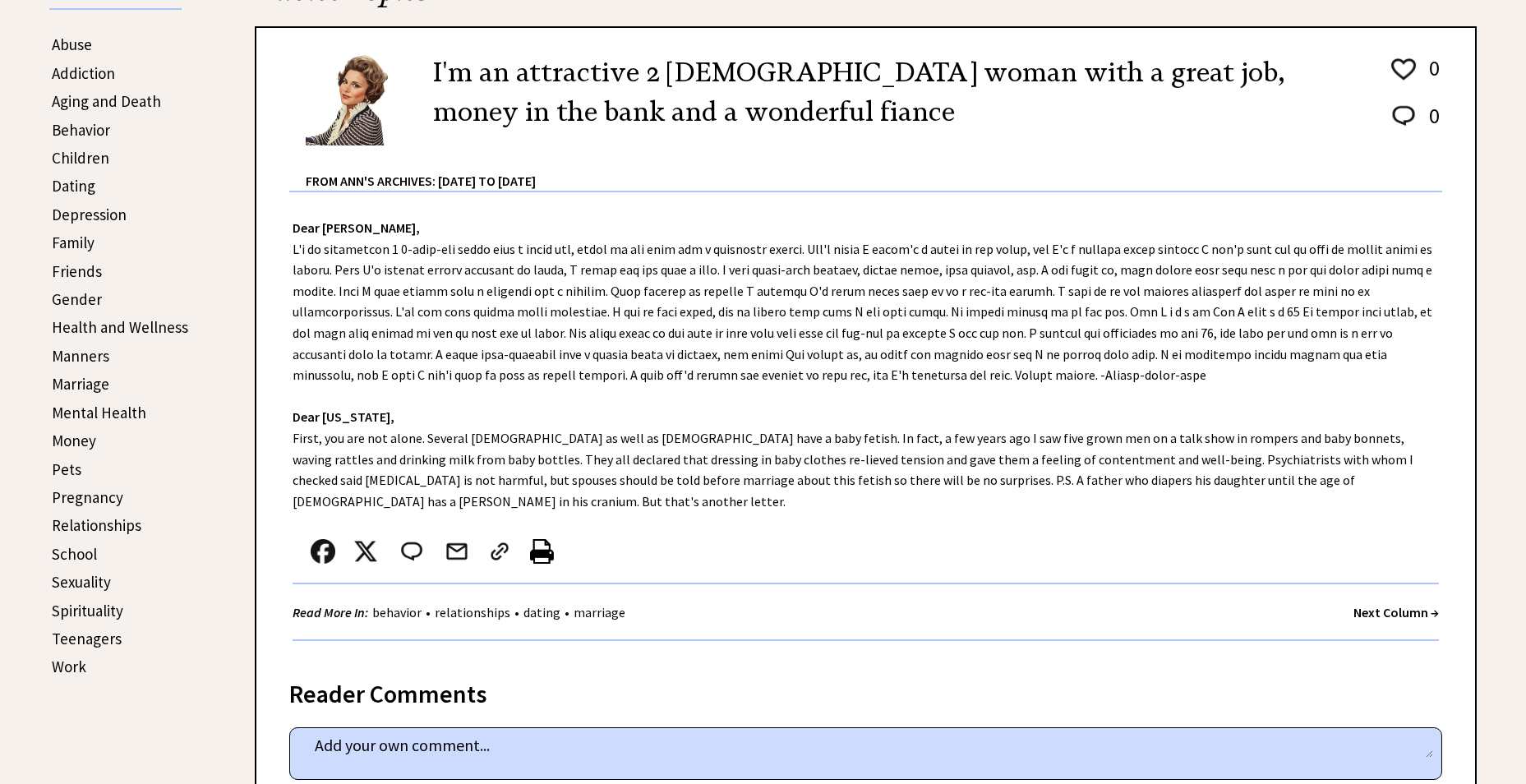
click at [1432, 604] on strong "Next Column →" at bounding box center [1395, 612] width 85 height 16
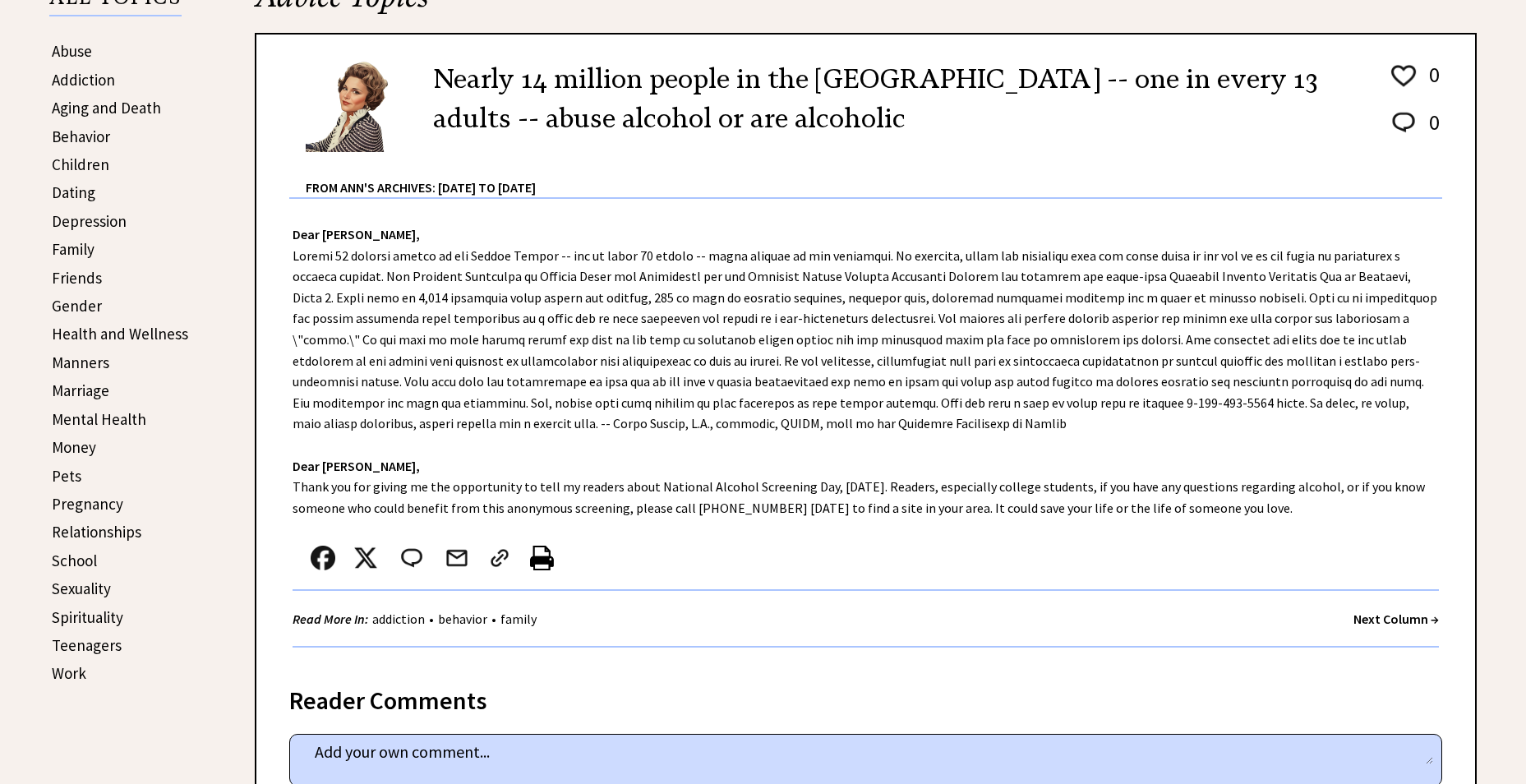
scroll to position [411, 0]
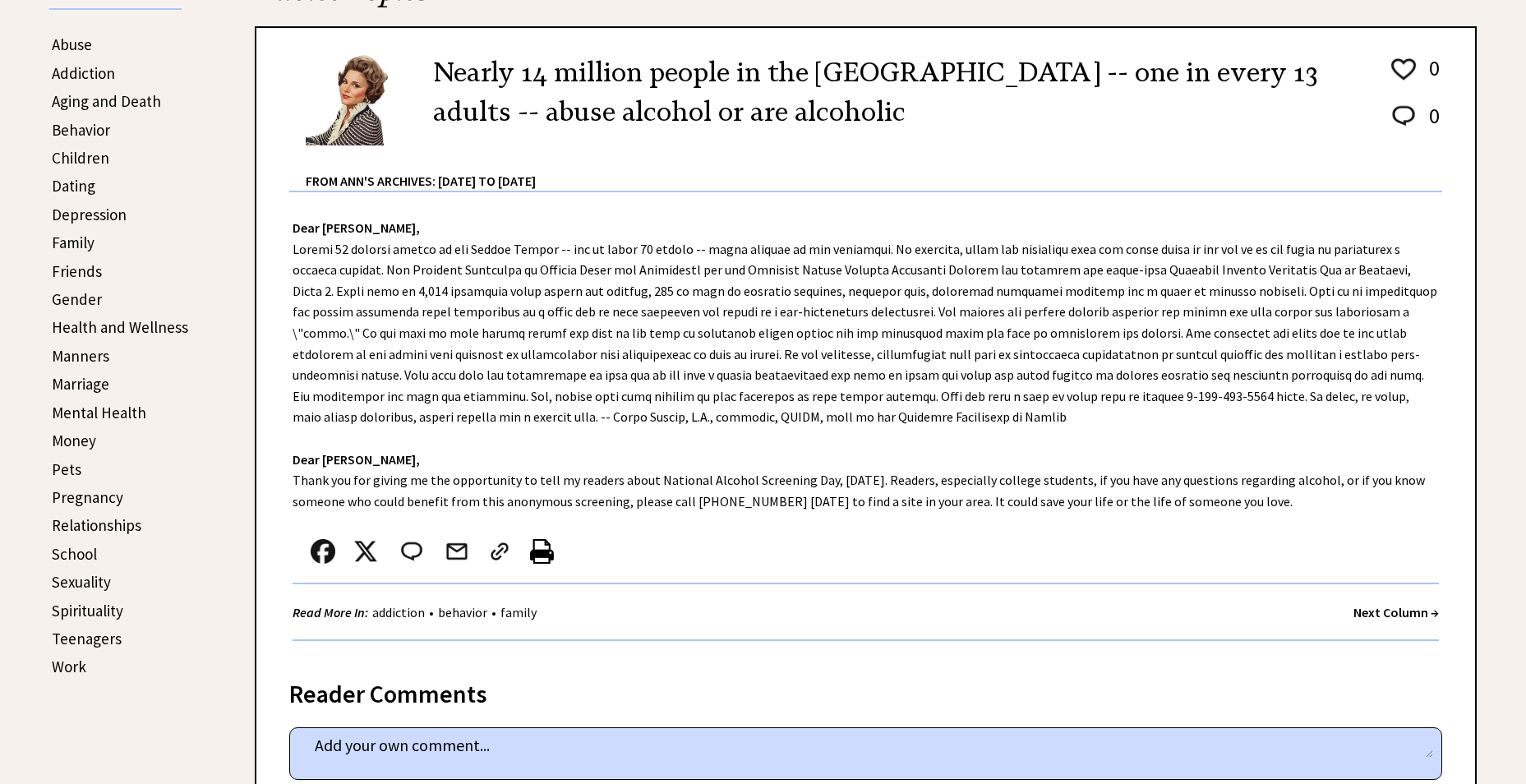
click at [1415, 613] on strong "Next Column →" at bounding box center [1395, 612] width 85 height 16
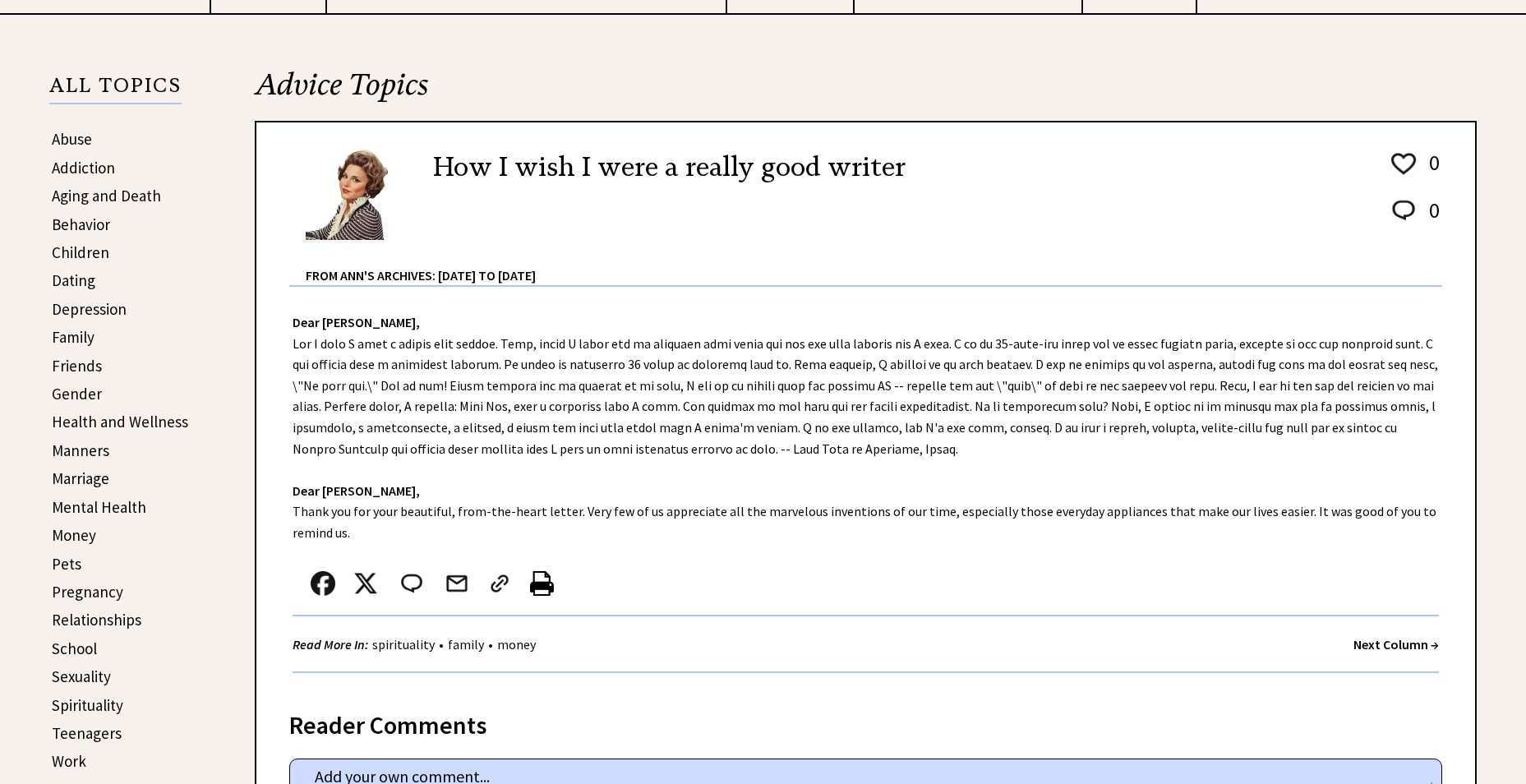
scroll to position [329, 0]
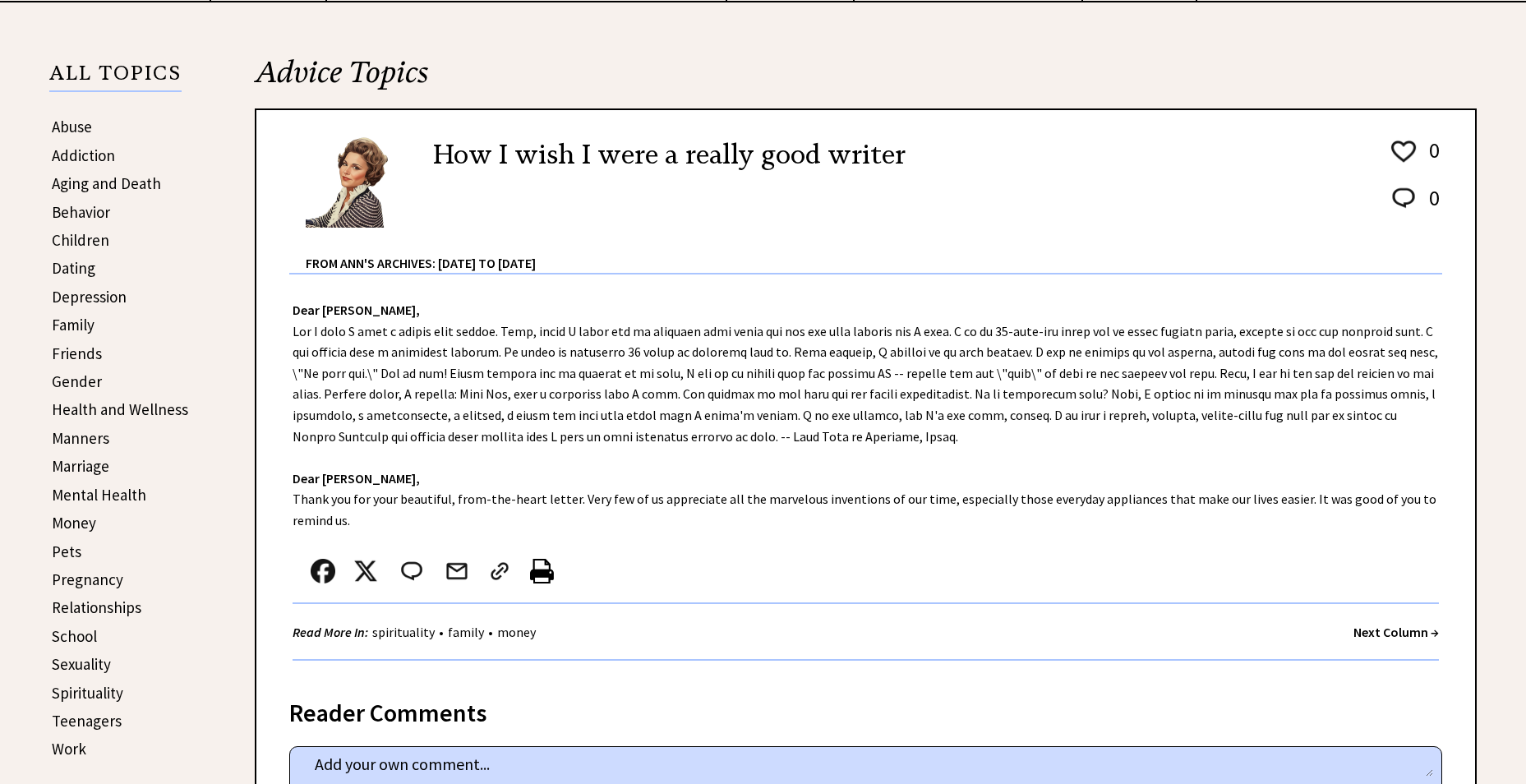
click at [1401, 627] on strong "Next Column →" at bounding box center [1395, 632] width 85 height 16
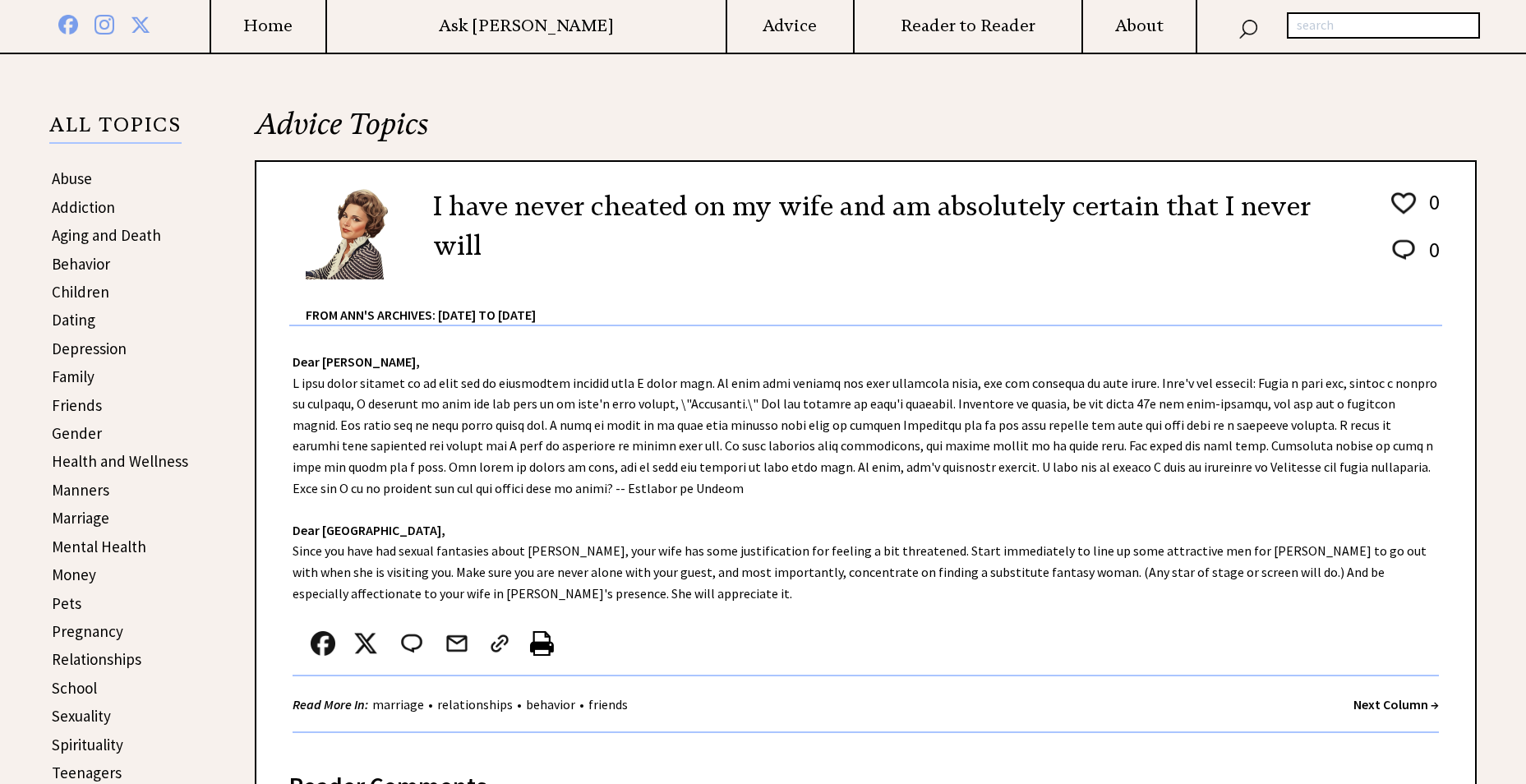
scroll to position [329, 0]
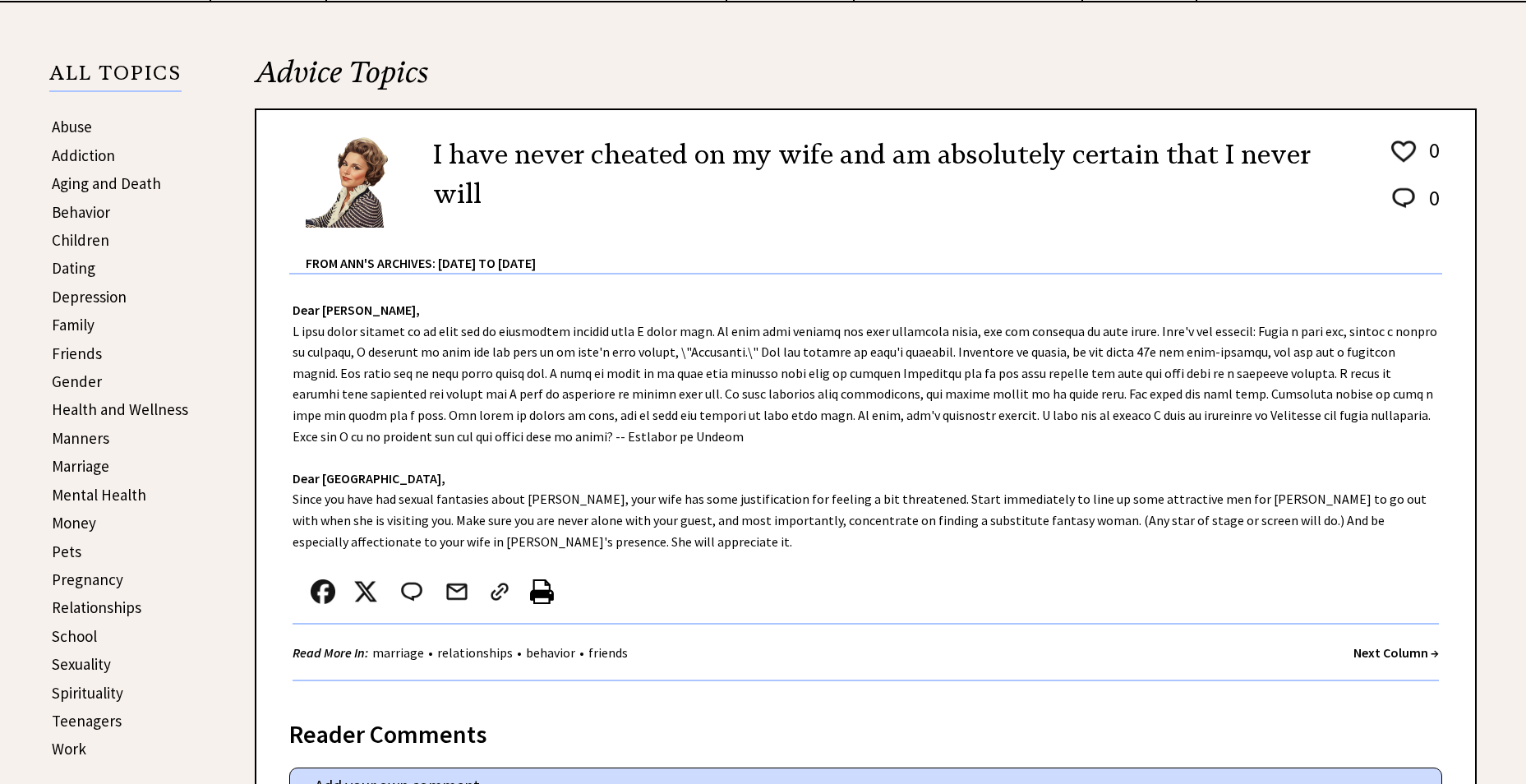
click at [1434, 654] on strong "Next Column →" at bounding box center [1395, 652] width 85 height 16
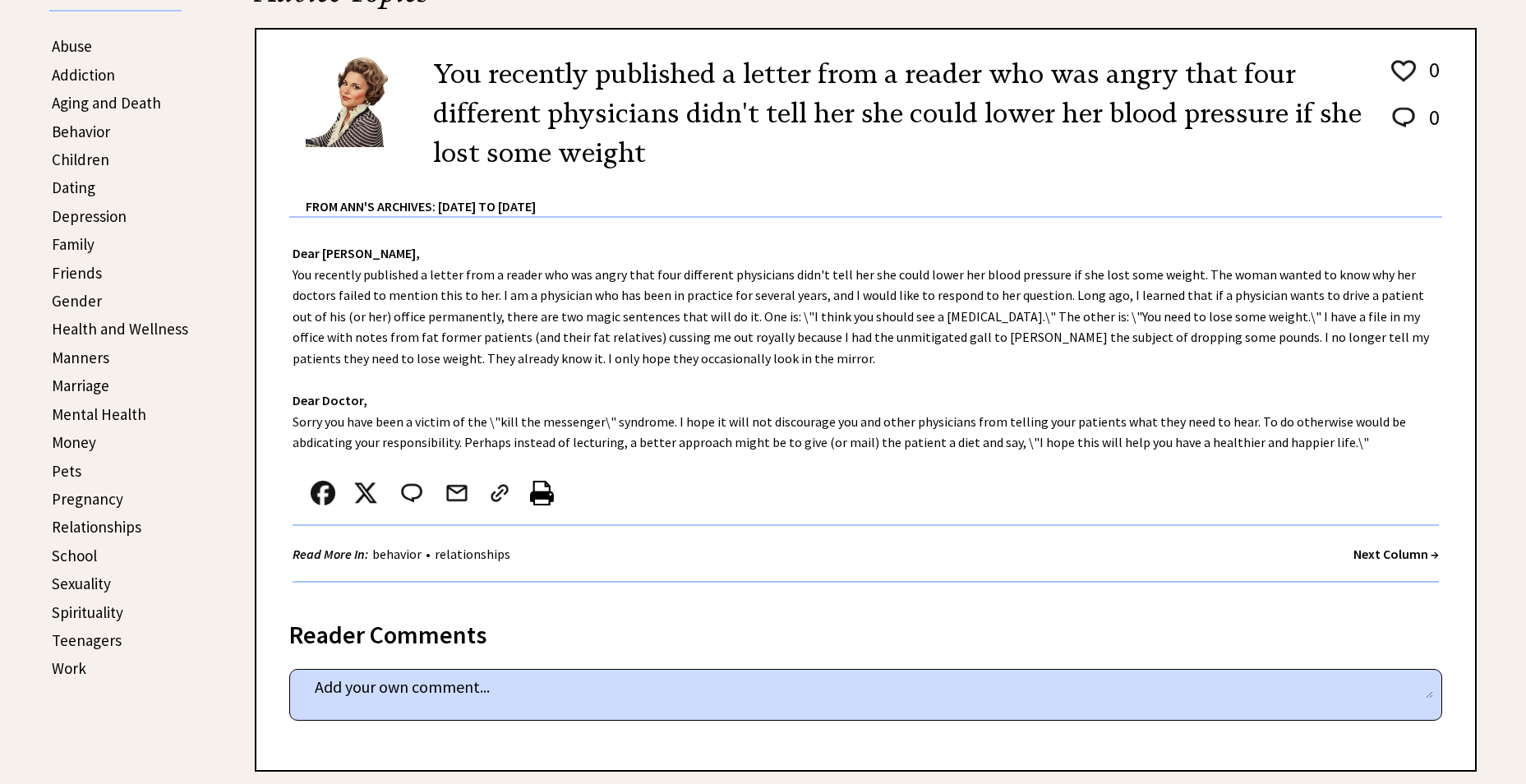
scroll to position [411, 0]
click at [1408, 548] on strong "Next Column →" at bounding box center [1395, 552] width 85 height 16
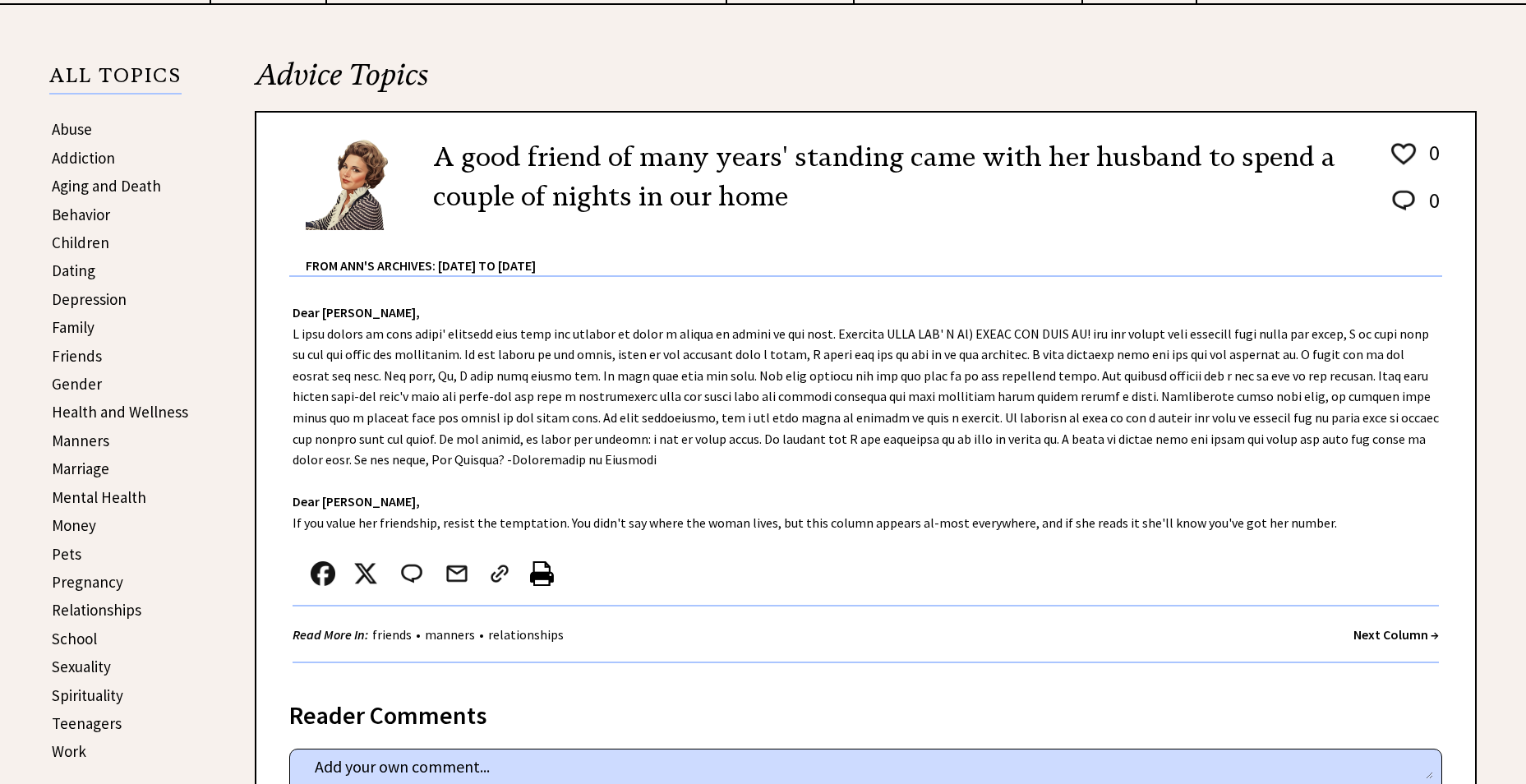
scroll to position [329, 0]
